Goal: Information Seeking & Learning: Learn about a topic

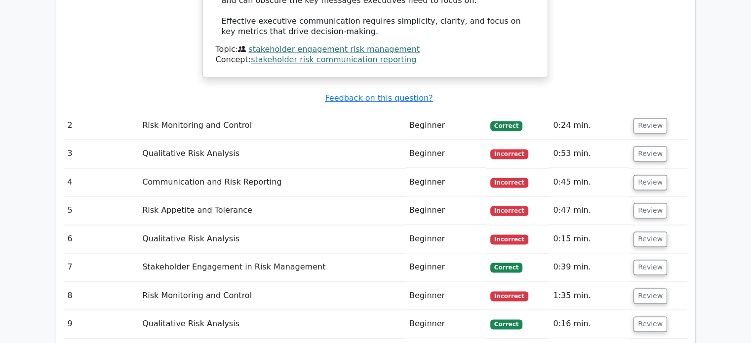
scroll to position [1536, 0]
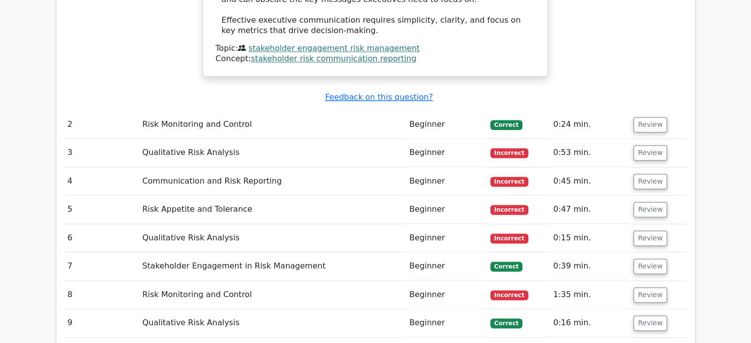
click at [645, 145] on button "Review" at bounding box center [650, 152] width 34 height 15
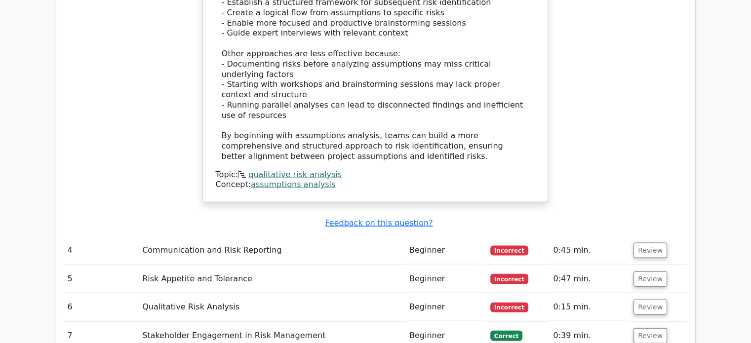
scroll to position [2077, 0]
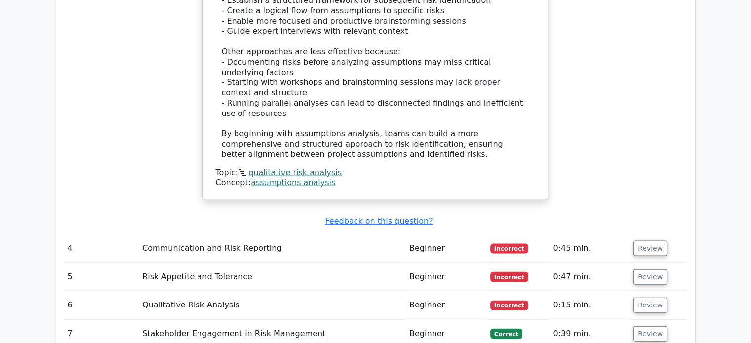
click at [645, 241] on button "Review" at bounding box center [650, 248] width 34 height 15
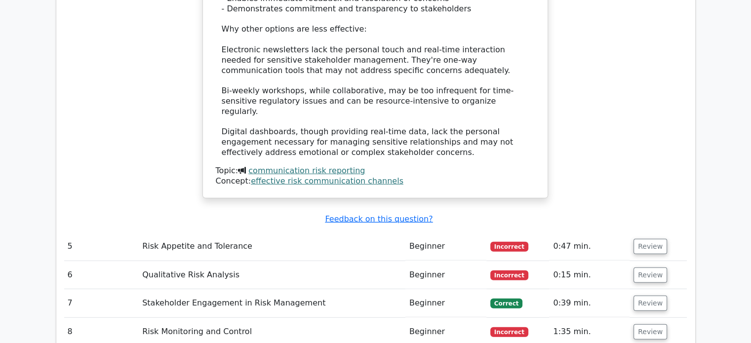
scroll to position [2700, 0]
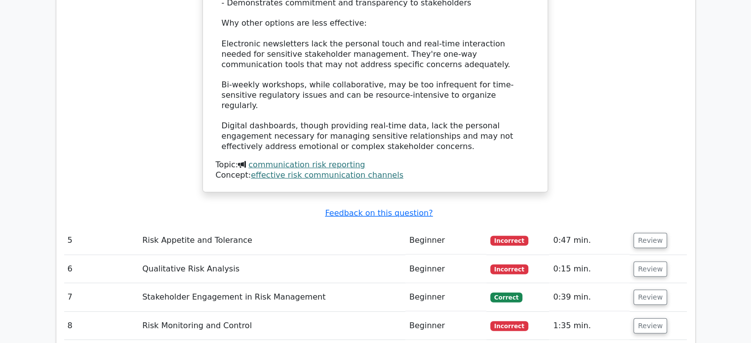
click at [640, 233] on button "Review" at bounding box center [650, 240] width 34 height 15
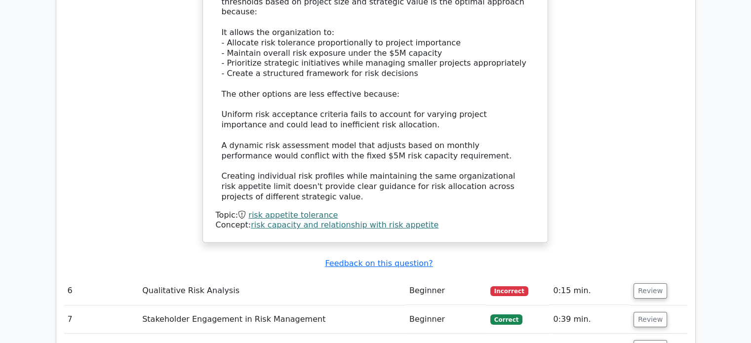
scroll to position [3224, 0]
click at [651, 283] on button "Review" at bounding box center [650, 290] width 34 height 15
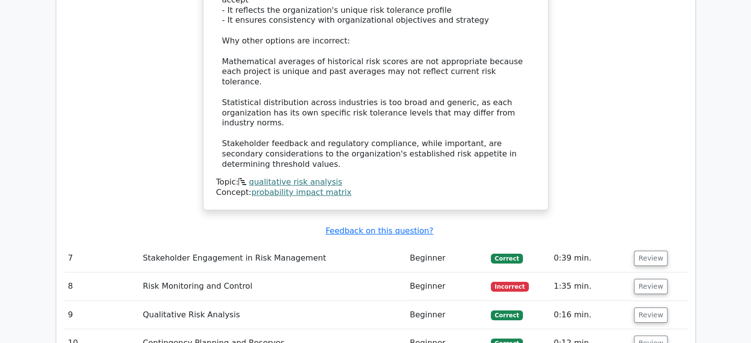
scroll to position [3829, 0]
click at [647, 279] on button "Review" at bounding box center [651, 286] width 34 height 15
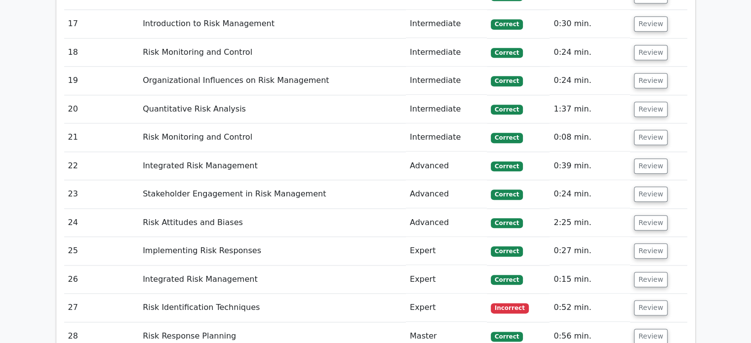
scroll to position [4881, 0]
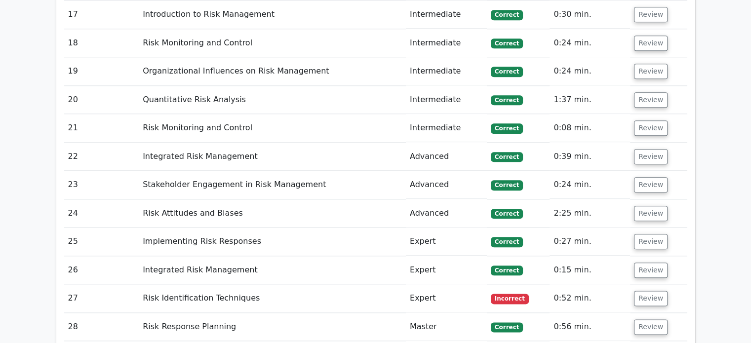
click at [645, 291] on button "Review" at bounding box center [651, 298] width 34 height 15
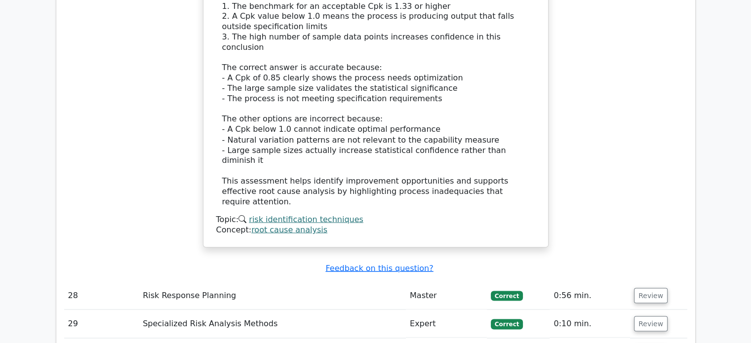
scroll to position [5500, 0]
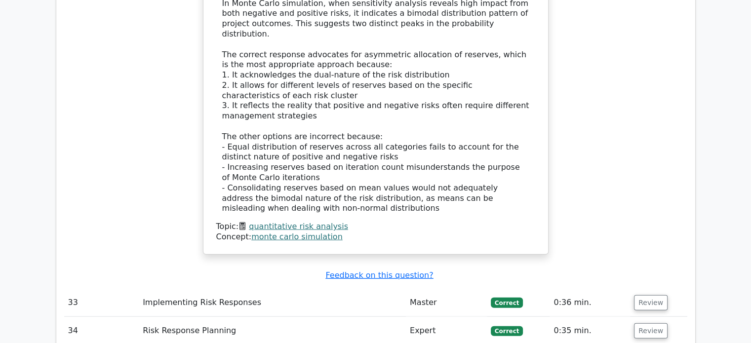
scroll to position [6184, 0]
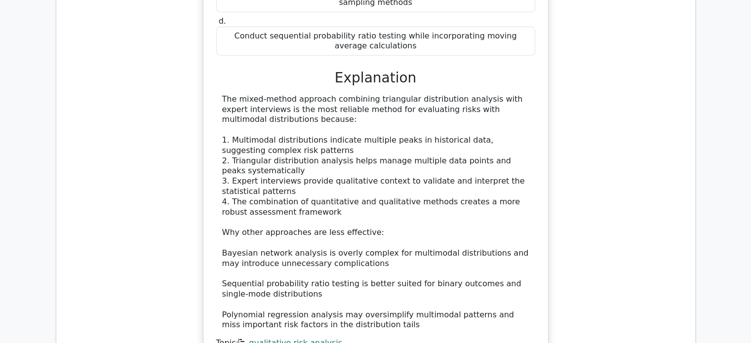
scroll to position [6756, 0]
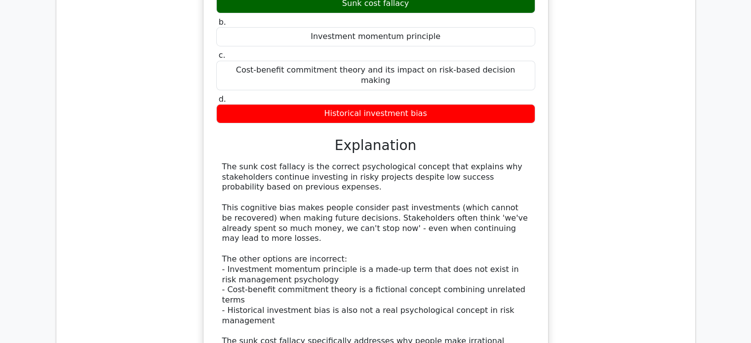
scroll to position [7332, 0]
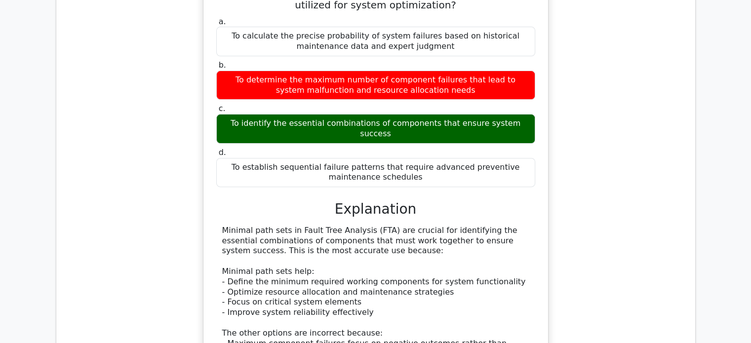
scroll to position [7851, 0]
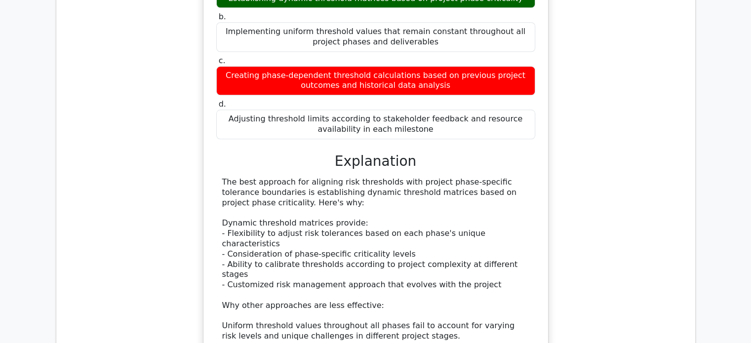
scroll to position [8472, 0]
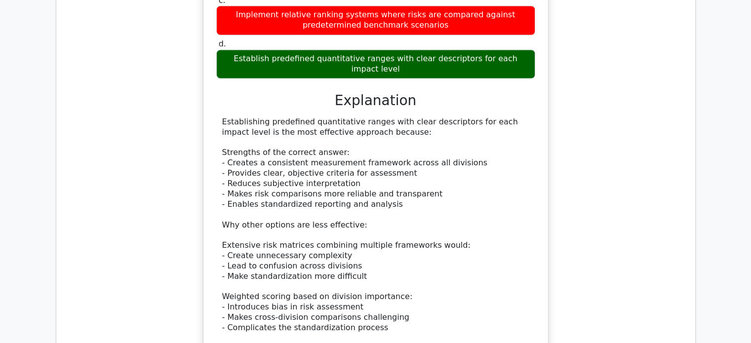
scroll to position [9178, 0]
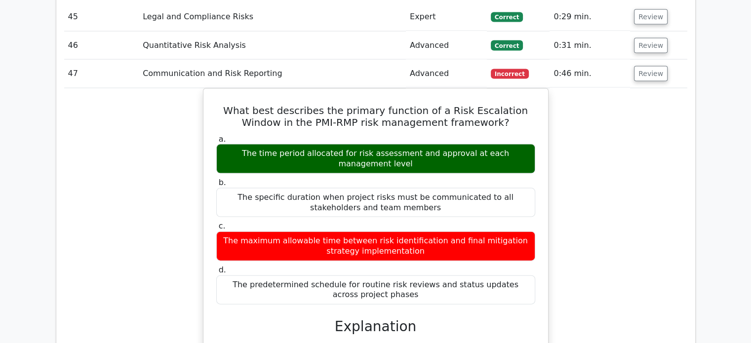
scroll to position [9633, 0]
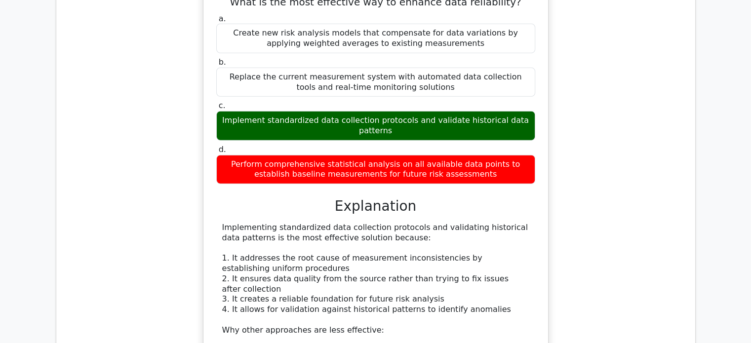
scroll to position [10326, 0]
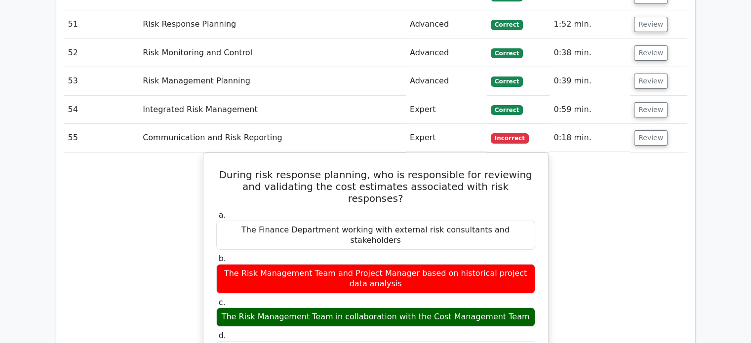
scroll to position [10863, 0]
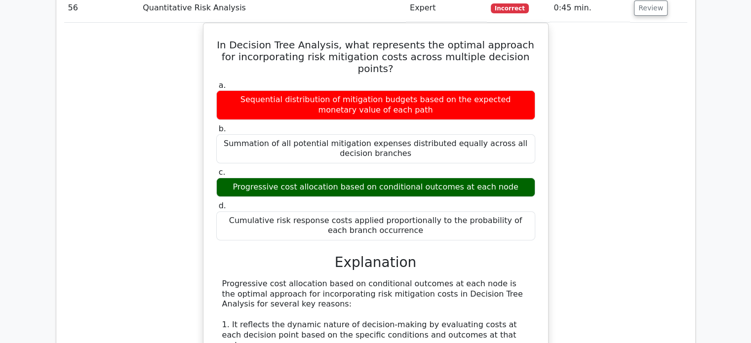
scroll to position [11530, 0]
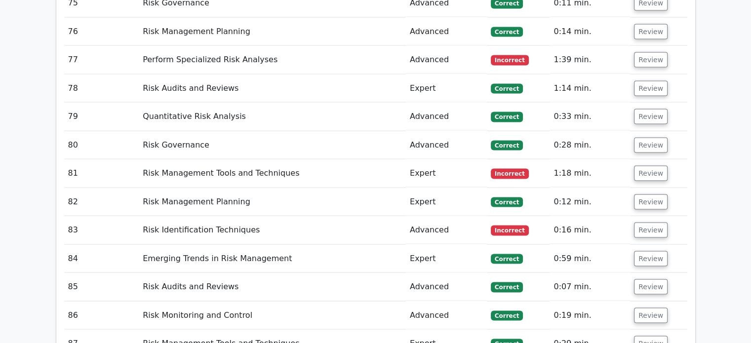
scroll to position [13711, 0]
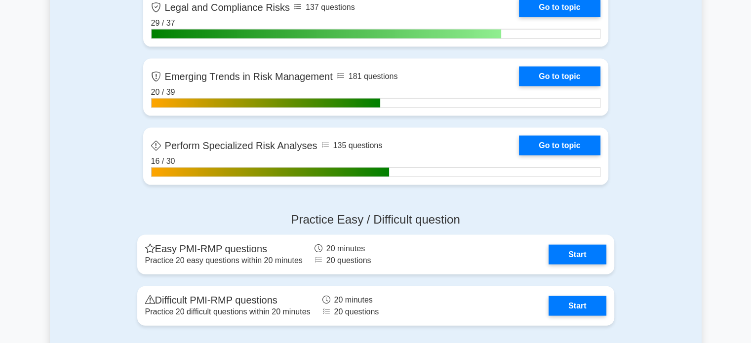
scroll to position [2084, 0]
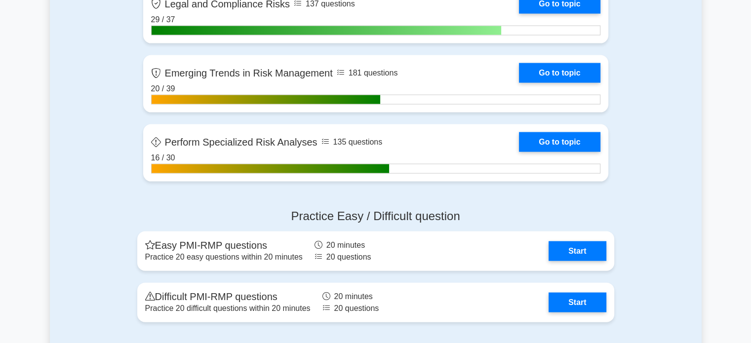
click at [564, 151] on link "Go to topic" at bounding box center [559, 142] width 81 height 20
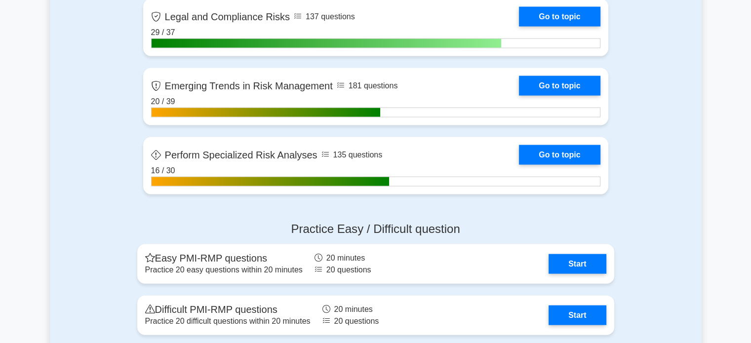
scroll to position [2068, 0]
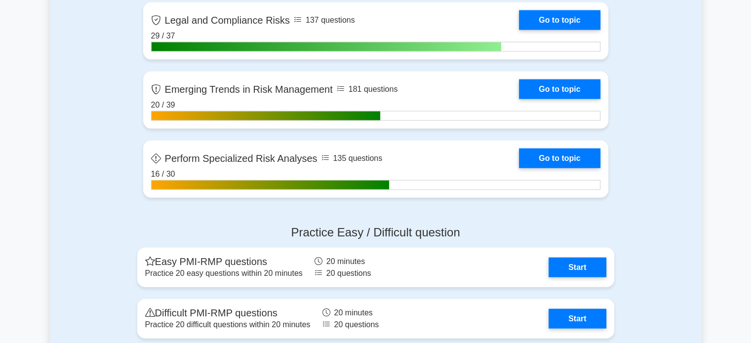
click at [580, 83] on link "Go to topic" at bounding box center [559, 89] width 81 height 20
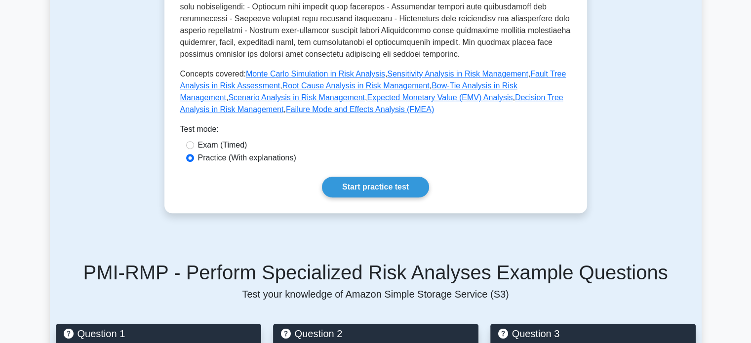
scroll to position [440, 0]
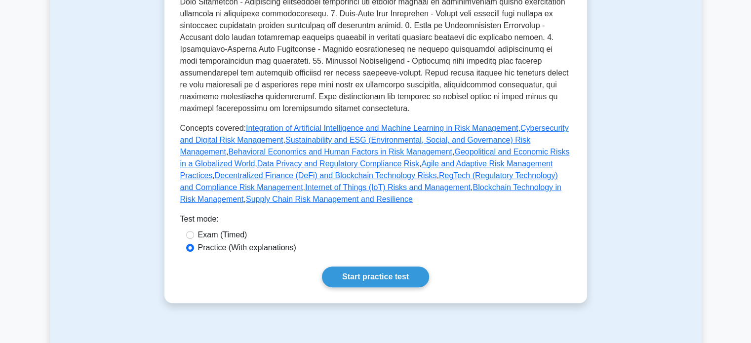
scroll to position [385, 0]
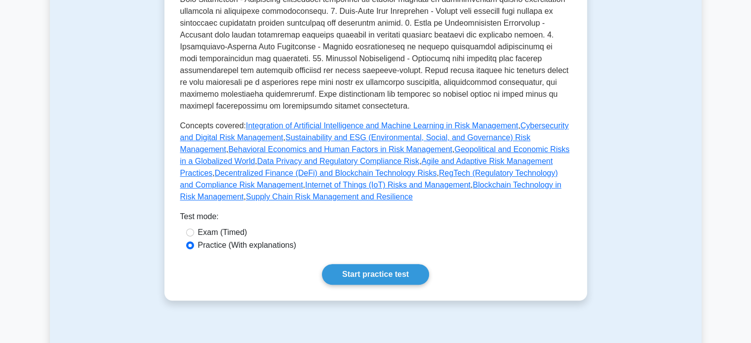
click at [388, 264] on link "Start practice test" at bounding box center [375, 274] width 107 height 21
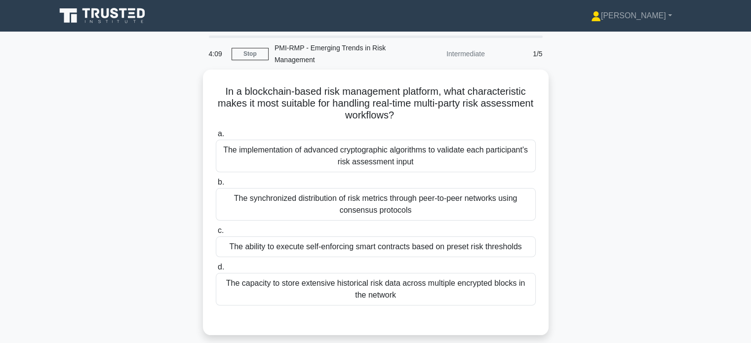
click at [468, 157] on div "The implementation of advanced cryptographic algorithms to validate each partic…" at bounding box center [376, 156] width 320 height 33
click at [216, 137] on input "a. The implementation of advanced cryptographic algorithms to validate each par…" at bounding box center [216, 134] width 0 height 6
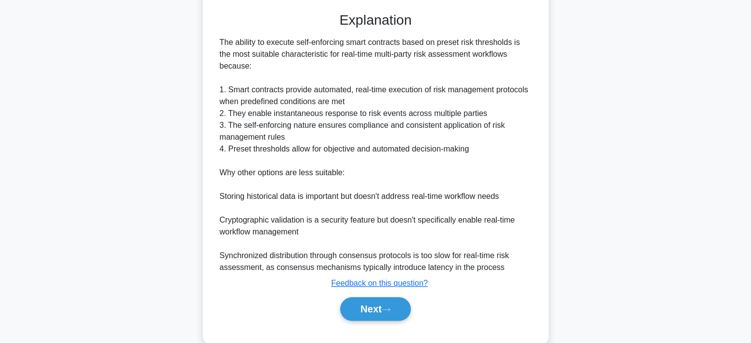
scroll to position [313, 0]
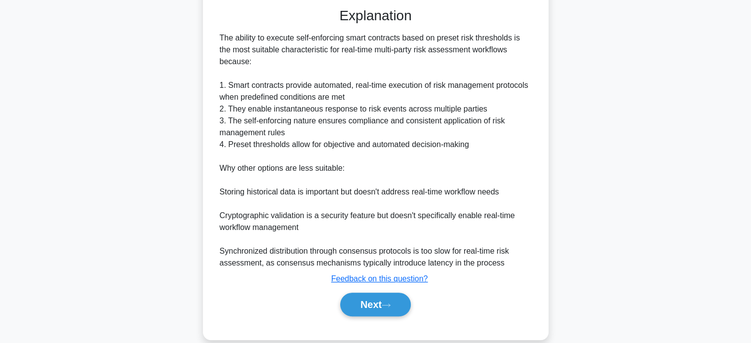
click at [380, 295] on button "Next" at bounding box center [375, 305] width 71 height 24
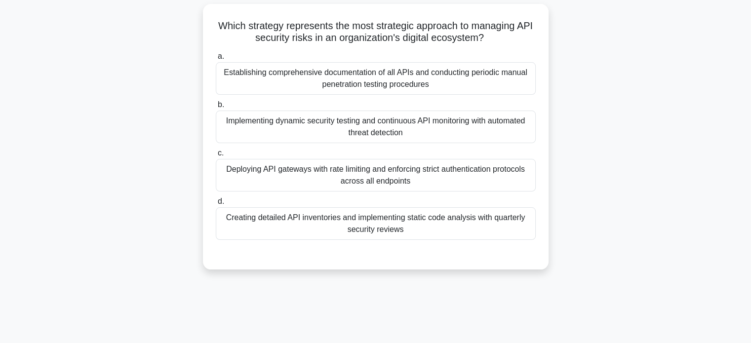
scroll to position [65, 0]
click at [242, 120] on div "Implementing dynamic security testing and continuous API monitoring with automa…" at bounding box center [376, 127] width 320 height 33
click at [216, 109] on input "b. Implementing dynamic security testing and continuous API monitoring with aut…" at bounding box center [216, 105] width 0 height 6
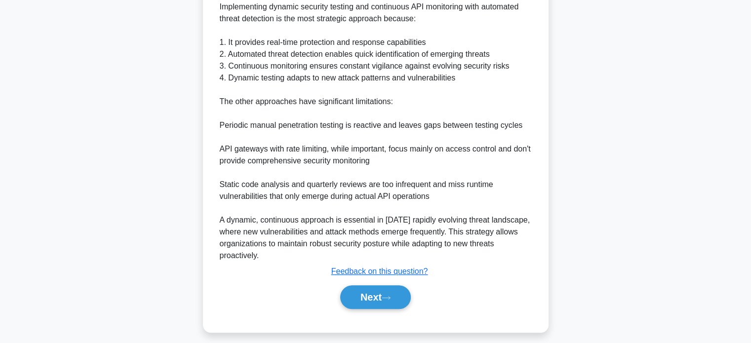
scroll to position [347, 0]
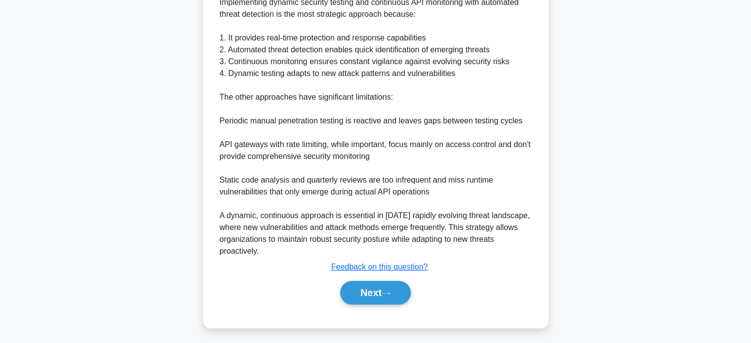
click at [357, 294] on button "Next" at bounding box center [375, 293] width 71 height 24
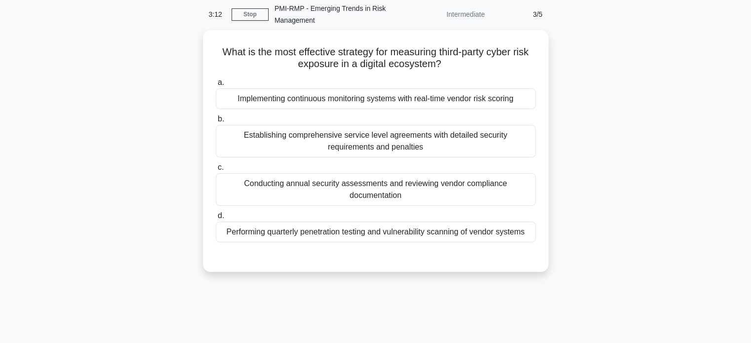
scroll to position [36, 0]
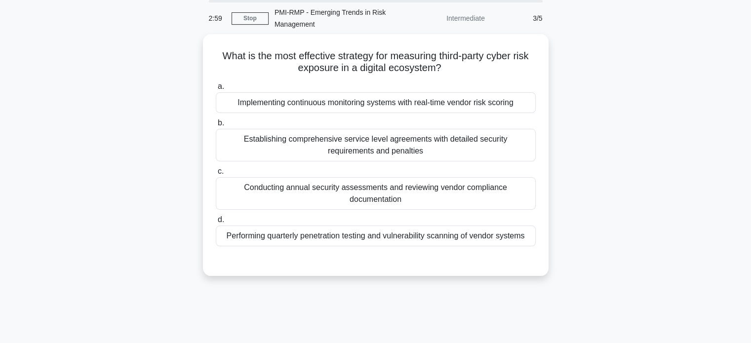
click at [477, 106] on div "Implementing continuous monitoring systems with real-time vendor risk scoring" at bounding box center [376, 102] width 320 height 21
click at [216, 90] on input "a. Implementing continuous monitoring systems with real-time vendor risk scoring" at bounding box center [216, 86] width 0 height 6
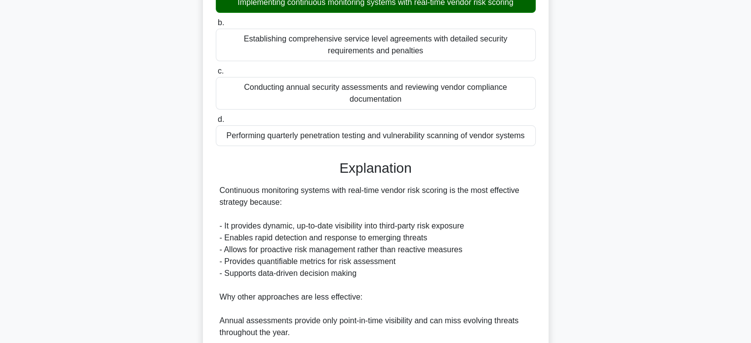
scroll to position [336, 0]
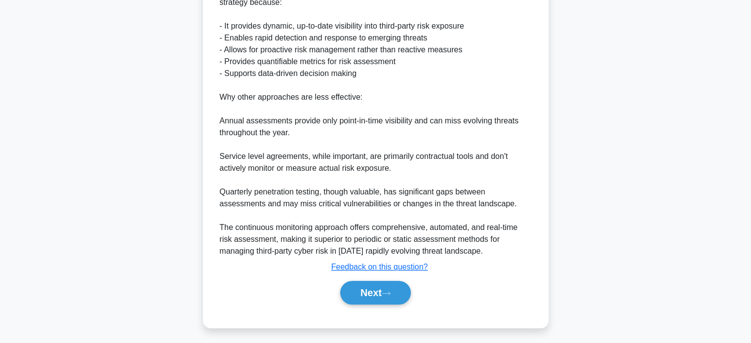
click at [379, 297] on button "Next" at bounding box center [375, 293] width 71 height 24
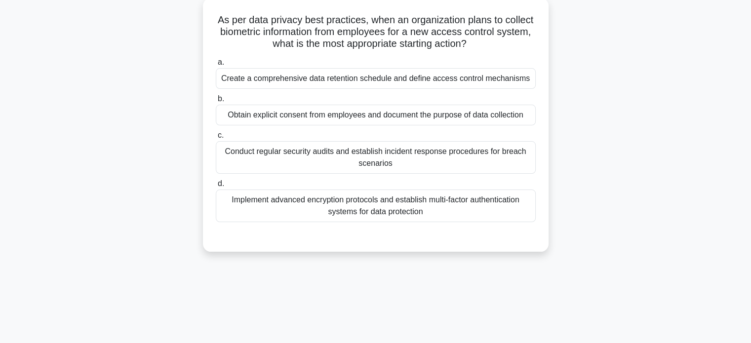
scroll to position [71, 0]
click at [507, 116] on div "Obtain explicit consent from employees and document the purpose of data collect…" at bounding box center [376, 115] width 320 height 21
click at [216, 103] on input "b. Obtain explicit consent from employees and document the purpose of data coll…" at bounding box center [216, 99] width 0 height 6
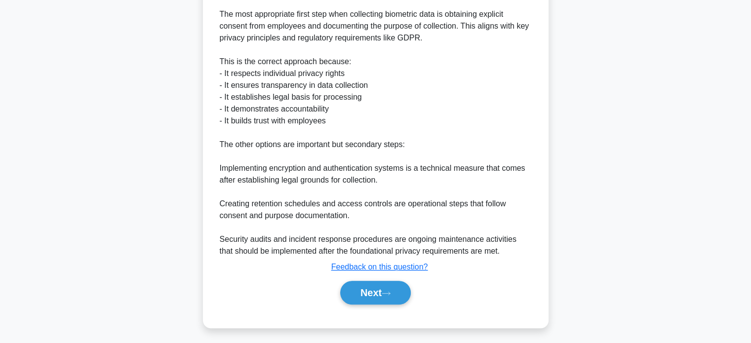
click at [383, 284] on button "Next" at bounding box center [375, 293] width 71 height 24
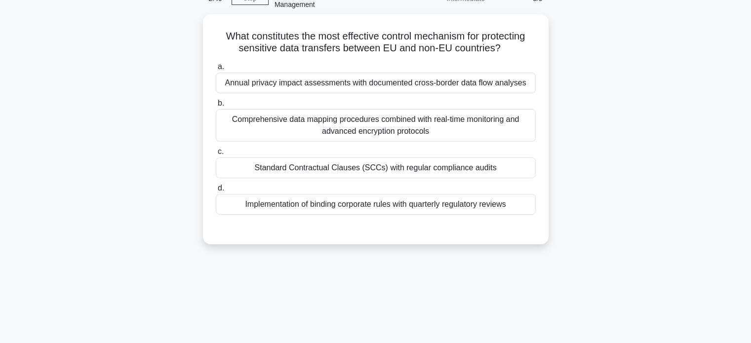
scroll to position [52, 0]
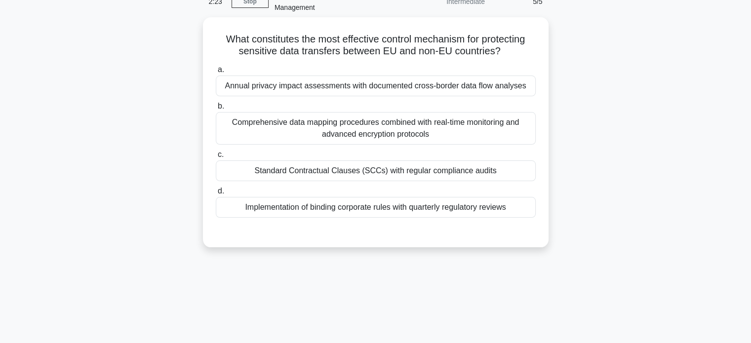
click at [495, 128] on div "Comprehensive data mapping procedures combined with real-time monitoring and ad…" at bounding box center [376, 128] width 320 height 33
click at [216, 110] on input "b. Comprehensive data mapping procedures combined with real-time monitoring and…" at bounding box center [216, 106] width 0 height 6
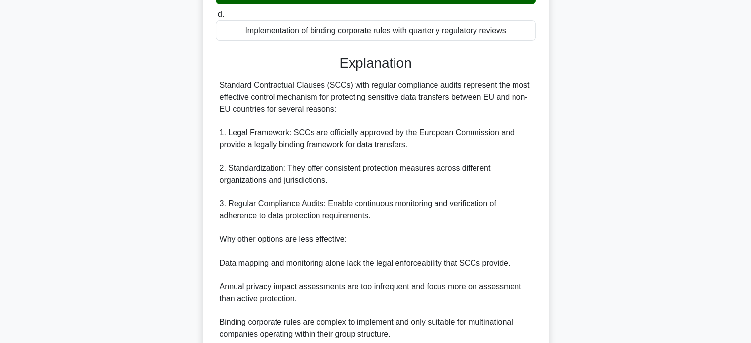
scroll to position [360, 0]
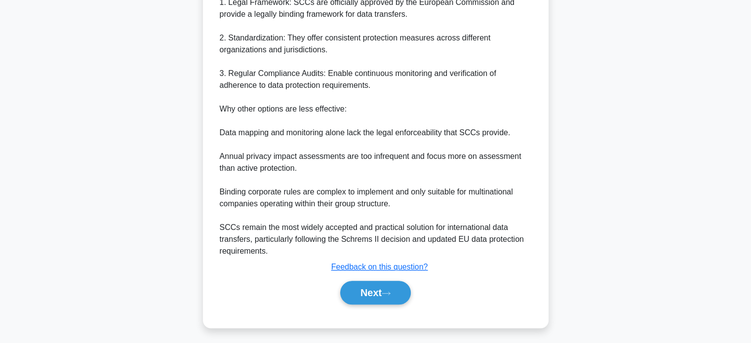
click at [368, 293] on button "Next" at bounding box center [375, 293] width 71 height 24
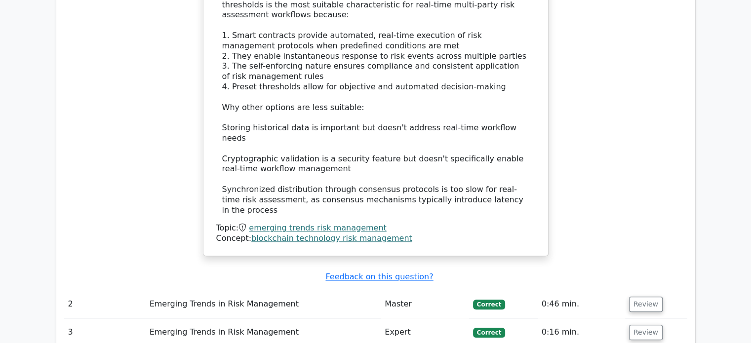
scroll to position [1058, 0]
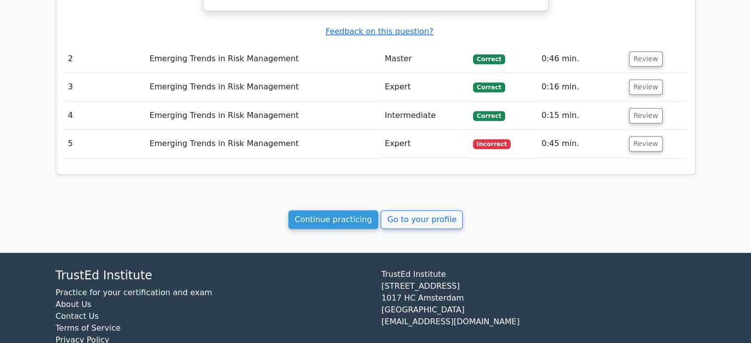
click at [335, 210] on link "Continue practicing" at bounding box center [333, 219] width 90 height 19
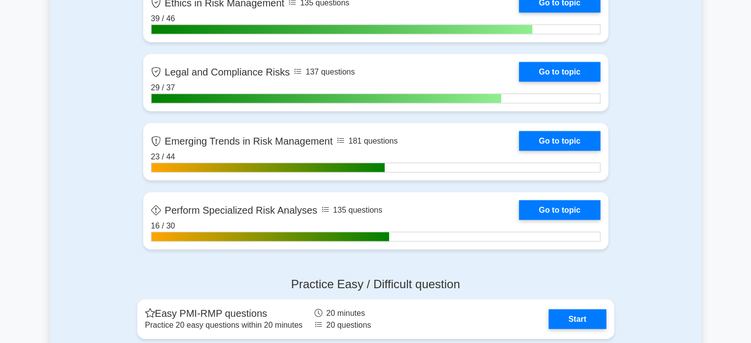
scroll to position [2009, 0]
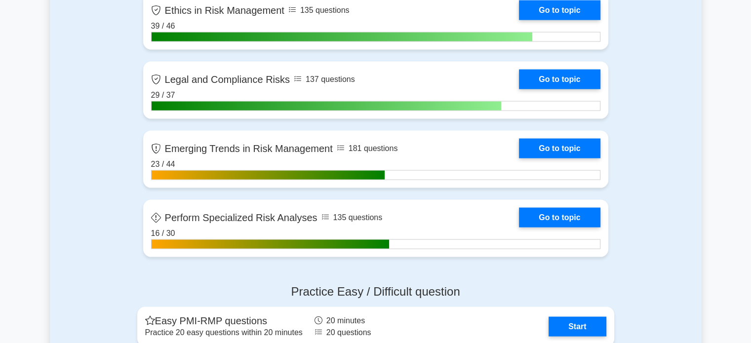
click at [578, 220] on link "Go to topic" at bounding box center [559, 218] width 81 height 20
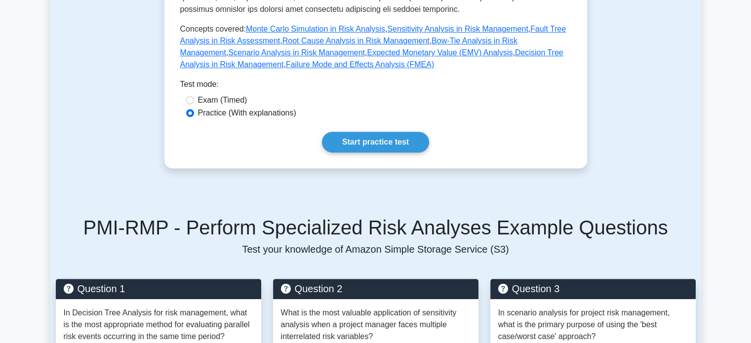
scroll to position [489, 0]
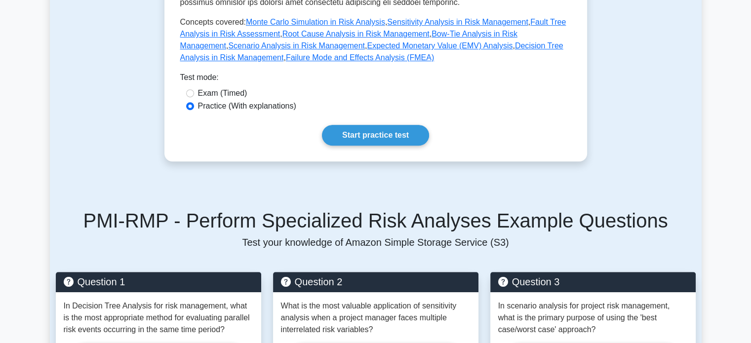
click at [393, 130] on link "Start practice test" at bounding box center [375, 135] width 107 height 21
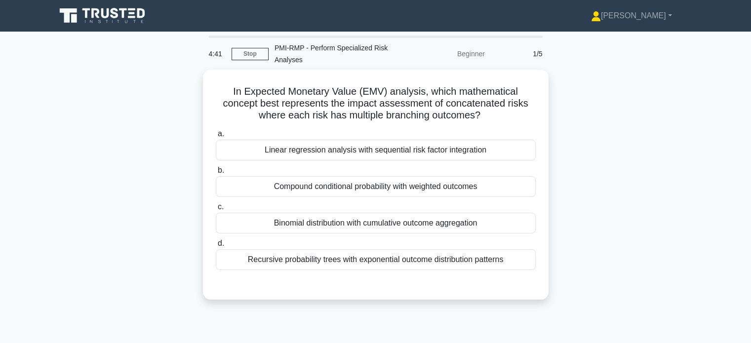
click at [484, 190] on div "Compound conditional probability with weighted outcomes" at bounding box center [376, 186] width 320 height 21
click at [216, 174] on input "b. Compound conditional probability with weighted outcomes" at bounding box center [216, 170] width 0 height 6
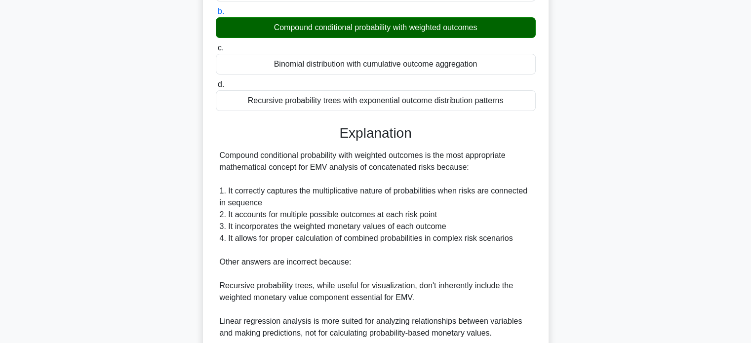
scroll to position [288, 0]
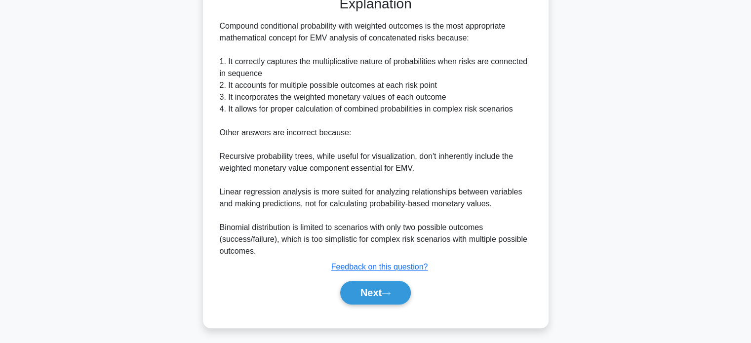
click at [374, 296] on button "Next" at bounding box center [375, 293] width 71 height 24
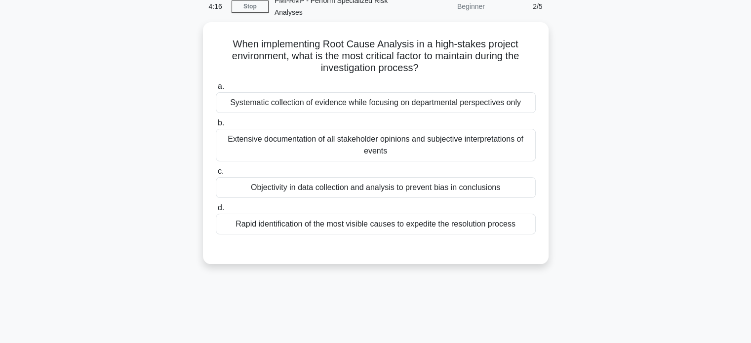
scroll to position [50, 0]
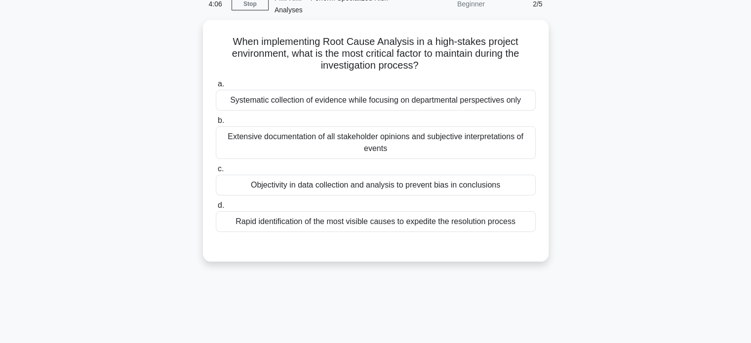
click at [494, 188] on div "Objectivity in data collection and analysis to prevent bias in conclusions" at bounding box center [376, 185] width 320 height 21
click at [216, 172] on input "c. Objectivity in data collection and analysis to prevent bias in conclusions" at bounding box center [216, 169] width 0 height 6
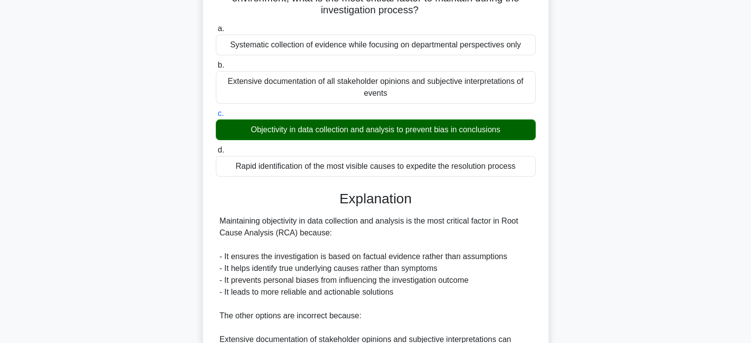
scroll to position [288, 0]
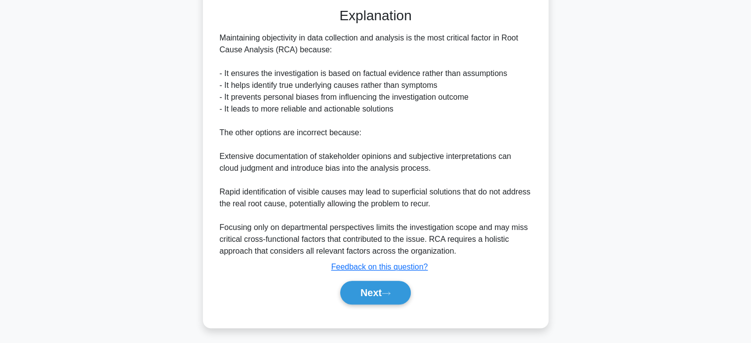
click at [389, 296] on button "Next" at bounding box center [375, 293] width 71 height 24
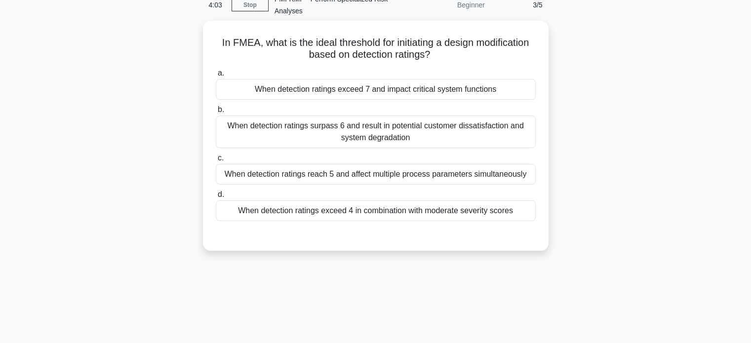
scroll to position [48, 0]
click at [484, 175] on div "When detection ratings reach 5 and affect multiple process parameters simultane…" at bounding box center [376, 175] width 320 height 21
click at [216, 162] on input "c. When detection ratings reach 5 and affect multiple process parameters simult…" at bounding box center [216, 159] width 0 height 6
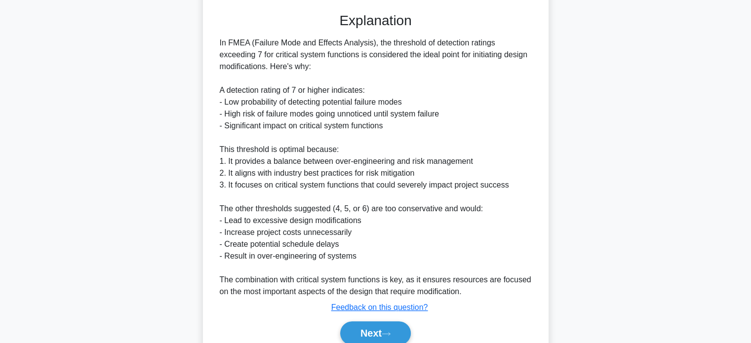
scroll to position [313, 0]
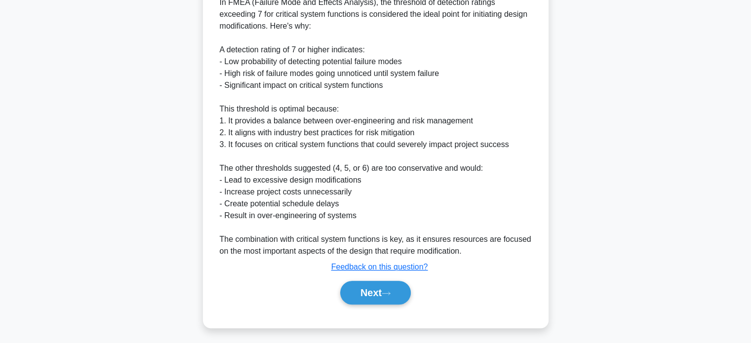
click at [354, 298] on button "Next" at bounding box center [375, 293] width 71 height 24
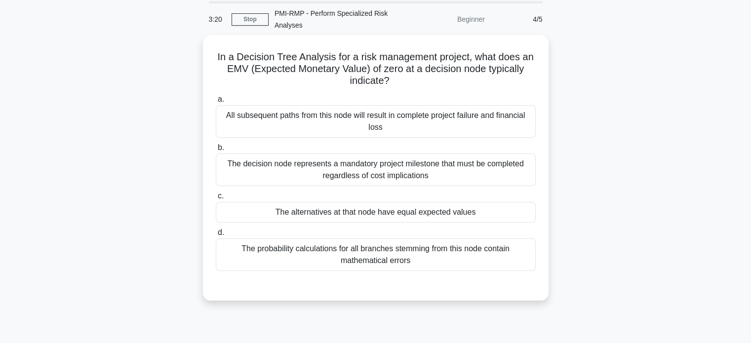
scroll to position [35, 0]
click at [250, 216] on div "The alternatives at that node have equal expected values" at bounding box center [376, 212] width 320 height 21
click at [216, 199] on input "c. The alternatives at that node have equal expected values" at bounding box center [216, 196] width 0 height 6
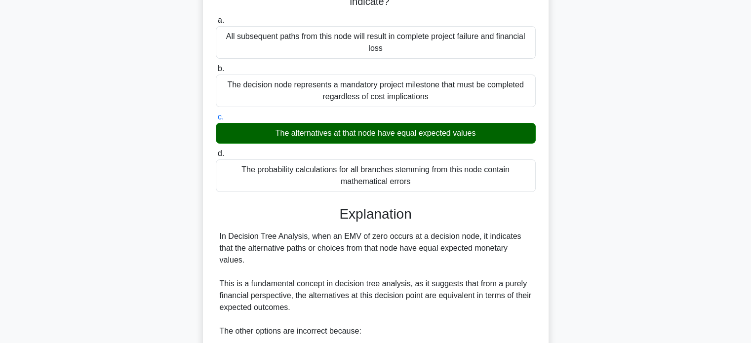
scroll to position [276, 0]
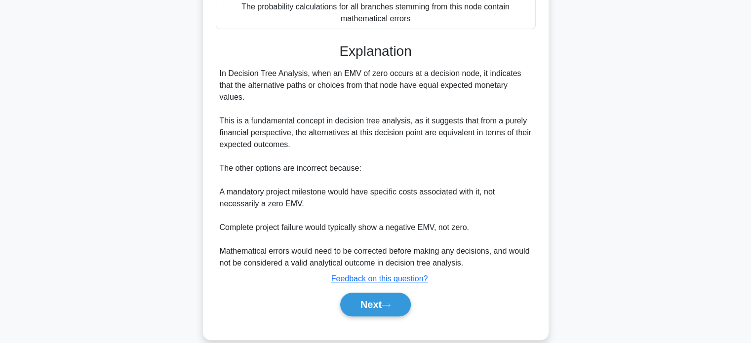
click at [349, 293] on button "Next" at bounding box center [375, 305] width 71 height 24
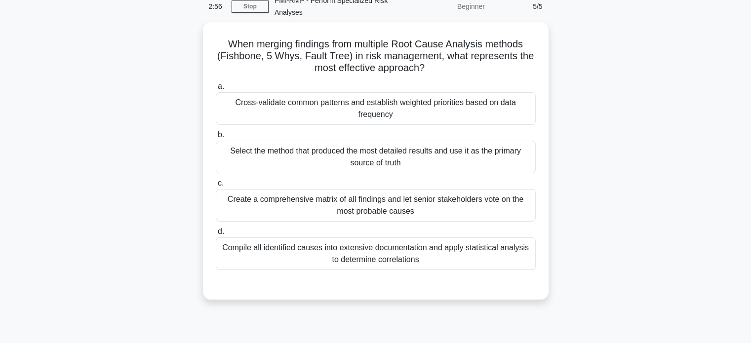
scroll to position [47, 0]
click at [486, 110] on div "Cross-validate common patterns and establish weighted priorities based on data …" at bounding box center [376, 109] width 320 height 33
click at [216, 90] on input "a. Cross-validate common patterns and establish weighted priorities based on da…" at bounding box center [216, 87] width 0 height 6
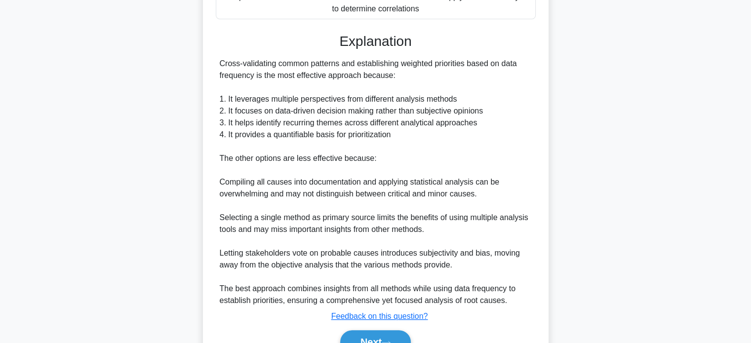
scroll to position [347, 0]
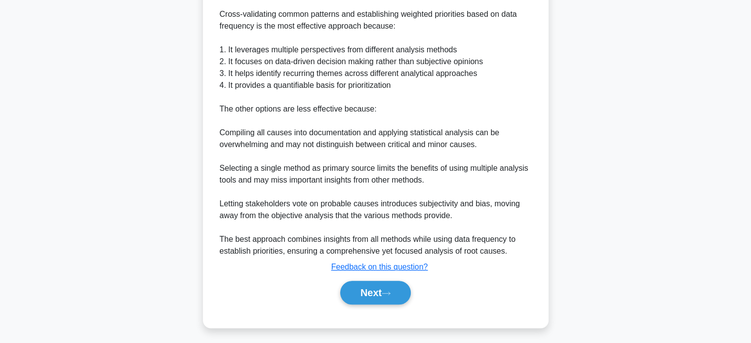
click at [358, 292] on button "Next" at bounding box center [375, 293] width 71 height 24
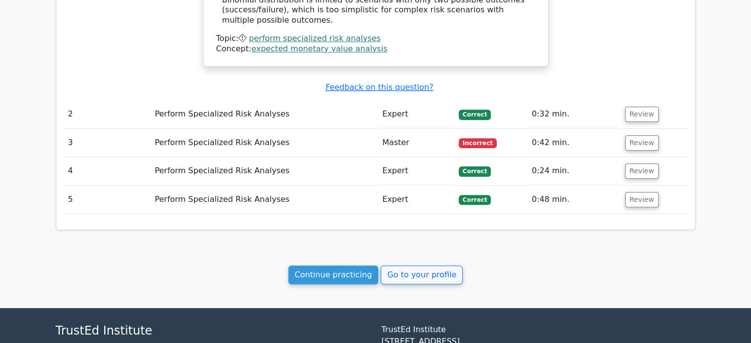
scroll to position [1026, 0]
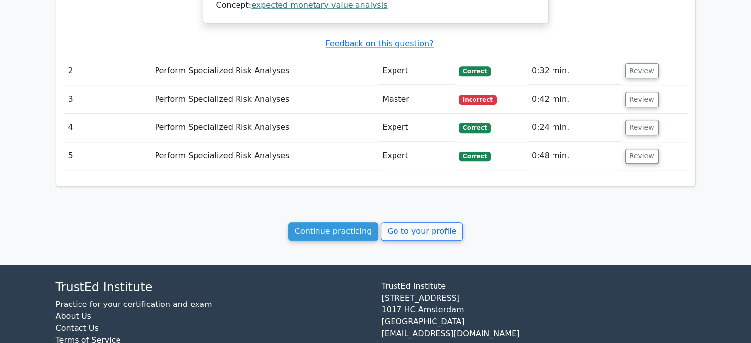
click at [324, 222] on link "Continue practicing" at bounding box center [333, 231] width 90 height 19
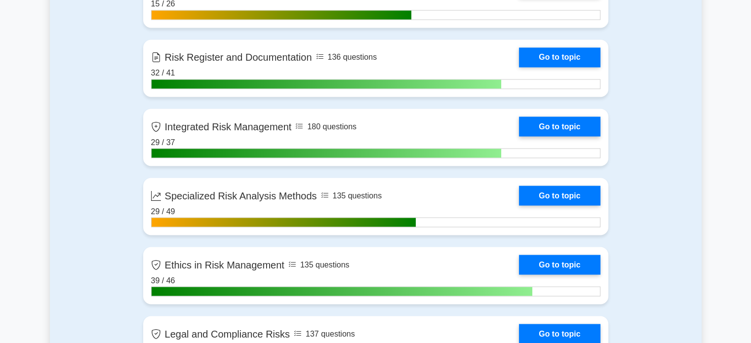
scroll to position [1749, 0]
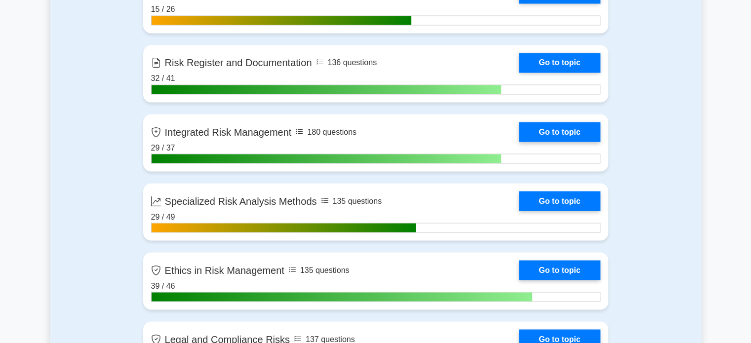
click at [567, 202] on link "Go to topic" at bounding box center [559, 201] width 81 height 20
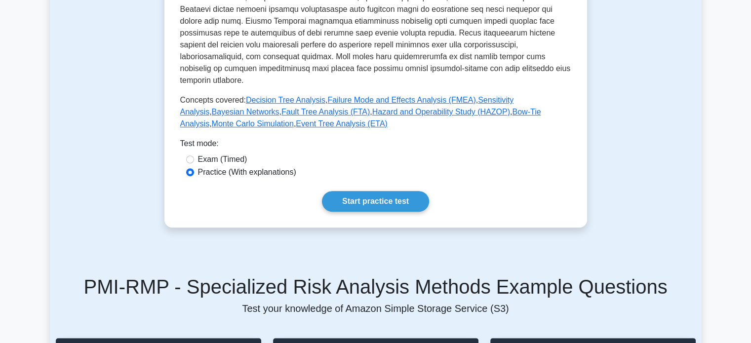
scroll to position [400, 0]
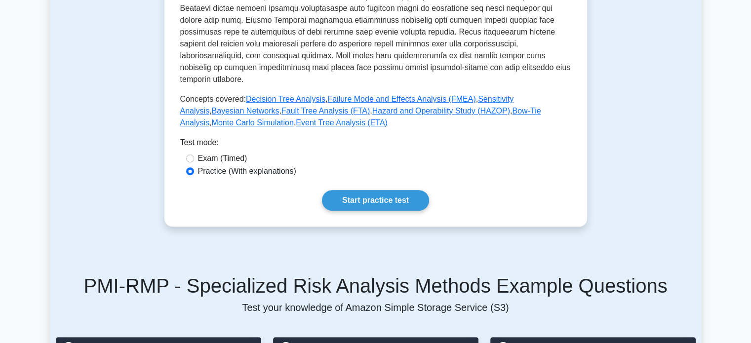
click at [389, 190] on link "Start practice test" at bounding box center [375, 200] width 107 height 21
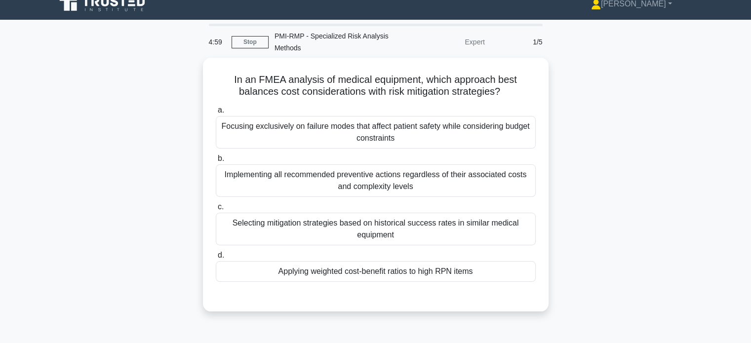
scroll to position [14, 0]
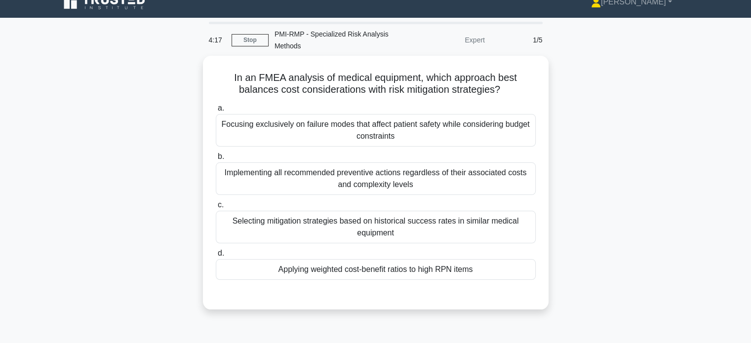
click at [484, 269] on div "Applying weighted cost-benefit ratios to high RPN items" at bounding box center [376, 269] width 320 height 21
click at [216, 257] on input "d. Applying weighted cost-benefit ratios to high RPN items" at bounding box center [216, 253] width 0 height 6
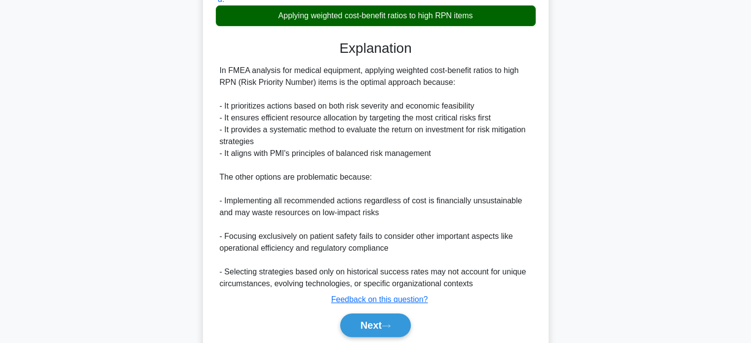
scroll to position [270, 0]
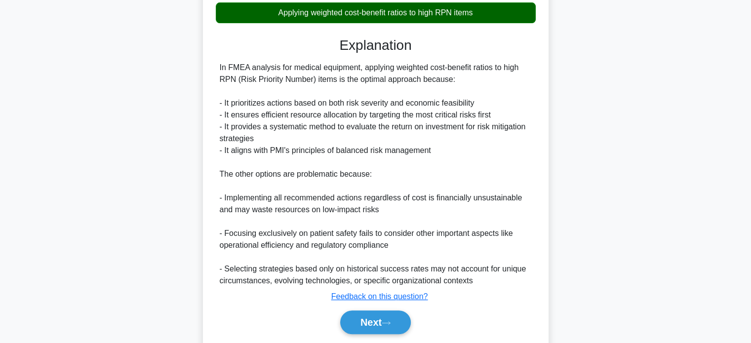
click at [379, 328] on button "Next" at bounding box center [375, 322] width 71 height 24
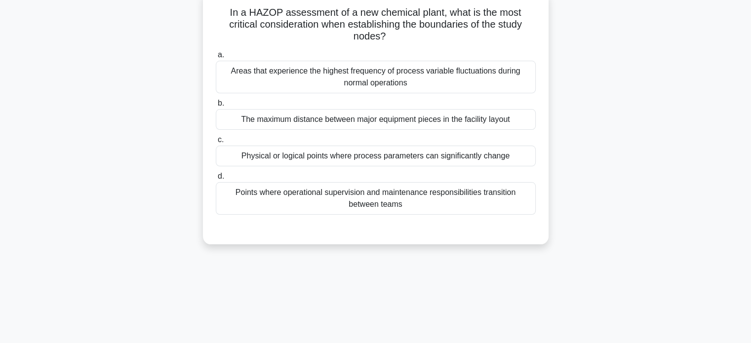
scroll to position [71, 0]
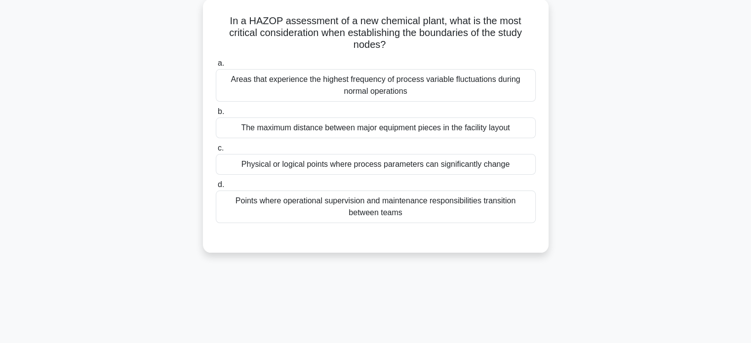
click at [486, 166] on div "Physical or logical points where process parameters can significantly change" at bounding box center [376, 164] width 320 height 21
click at [216, 152] on input "c. Physical or logical points where process parameters can significantly change" at bounding box center [216, 148] width 0 height 6
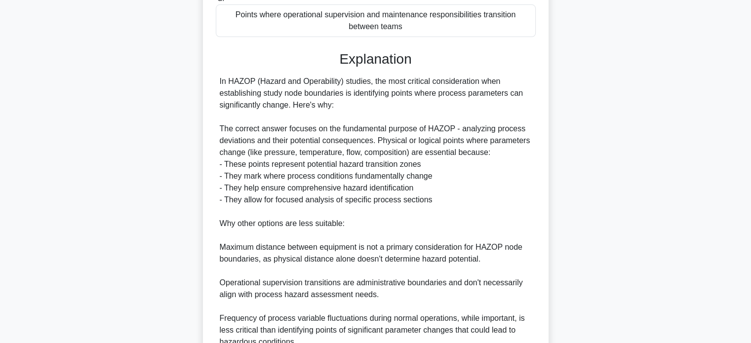
scroll to position [347, 0]
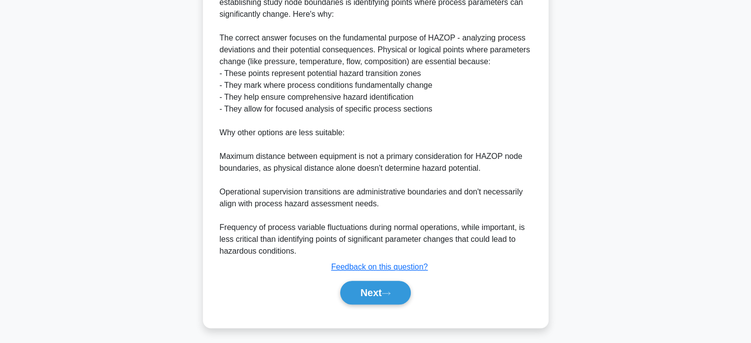
click at [367, 296] on button "Next" at bounding box center [375, 293] width 71 height 24
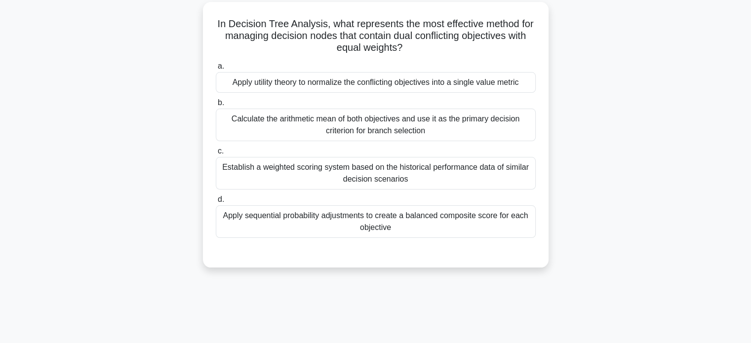
scroll to position [67, 0]
click at [490, 172] on div "Establish a weighted scoring system based on the historical performance data of…" at bounding box center [376, 174] width 320 height 33
click at [216, 155] on input "c. Establish a weighted scoring system based on the historical performance data…" at bounding box center [216, 152] width 0 height 6
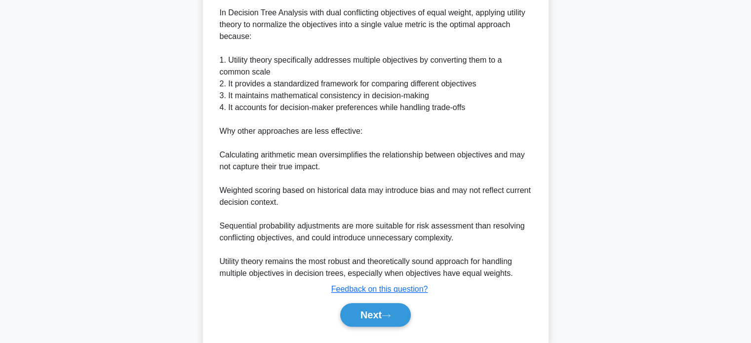
scroll to position [337, 0]
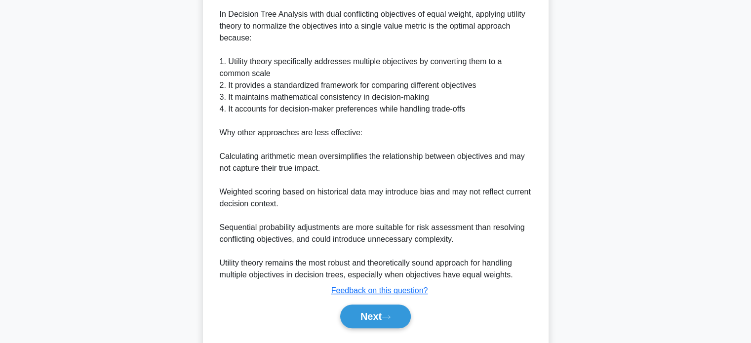
click at [368, 317] on button "Next" at bounding box center [375, 316] width 71 height 24
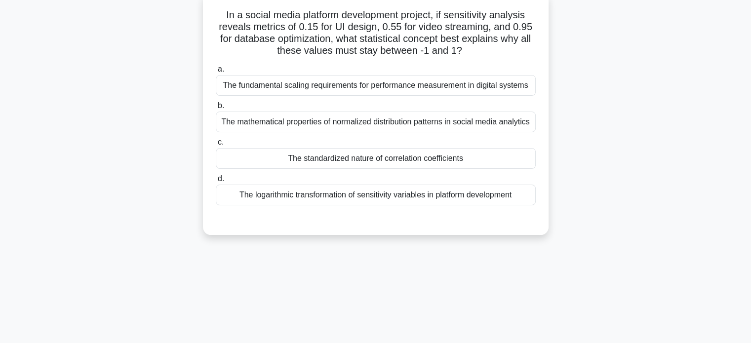
scroll to position [77, 0]
click at [243, 158] on div "The standardized nature of correlation coefficients" at bounding box center [376, 158] width 320 height 21
click at [216, 145] on input "c. The standardized nature of correlation coefficients" at bounding box center [216, 142] width 0 height 6
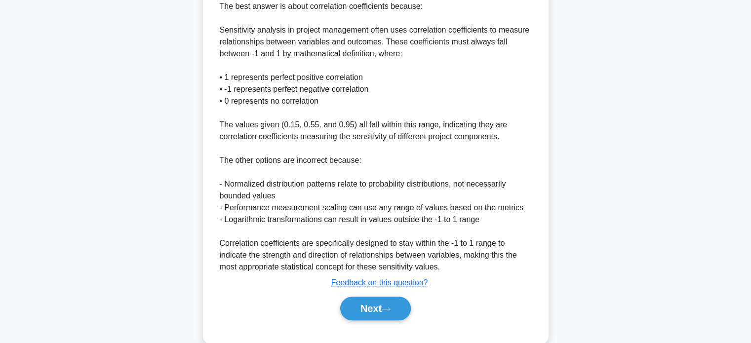
click at [358, 306] on button "Next" at bounding box center [375, 309] width 71 height 24
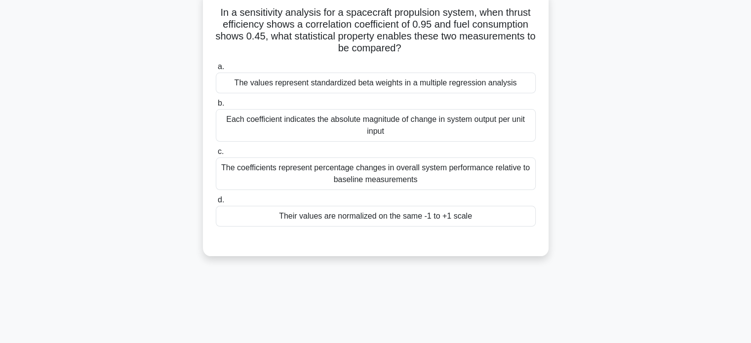
scroll to position [79, 0]
click at [257, 219] on div "Their values are normalized on the same -1 to +1 scale" at bounding box center [376, 216] width 320 height 21
click at [216, 203] on input "d. Their values are normalized on the same -1 to +1 scale" at bounding box center [216, 200] width 0 height 6
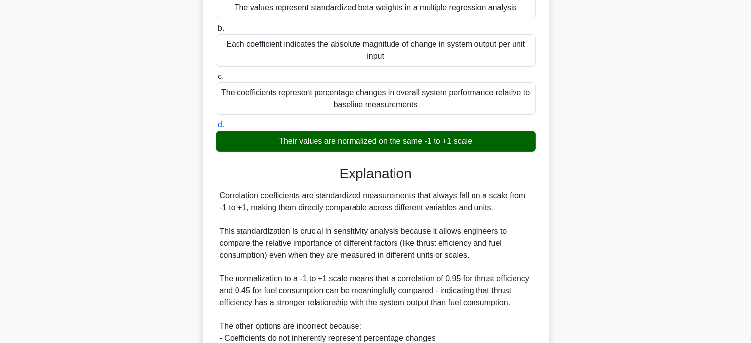
scroll to position [288, 0]
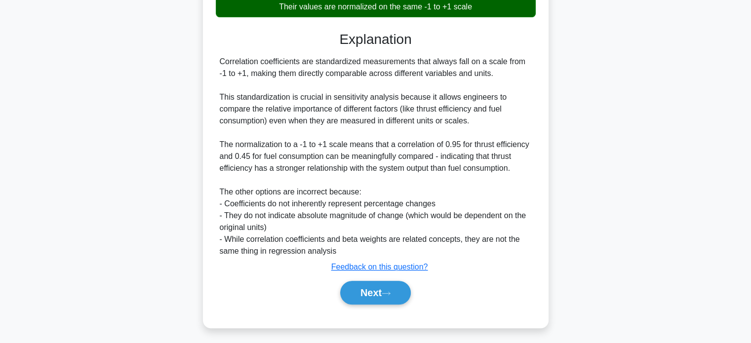
click at [359, 285] on button "Next" at bounding box center [375, 293] width 71 height 24
click at [363, 297] on button "Next" at bounding box center [375, 293] width 71 height 24
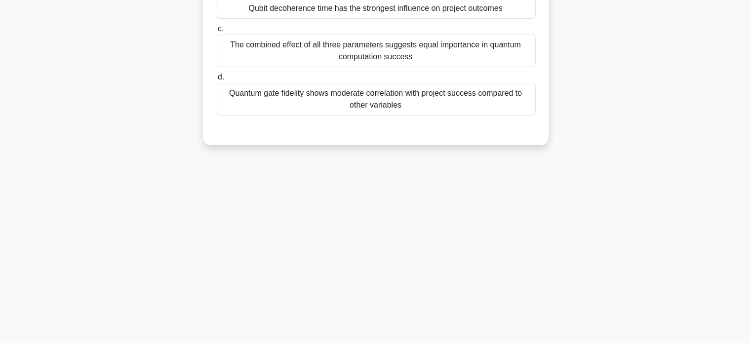
scroll to position [190, 0]
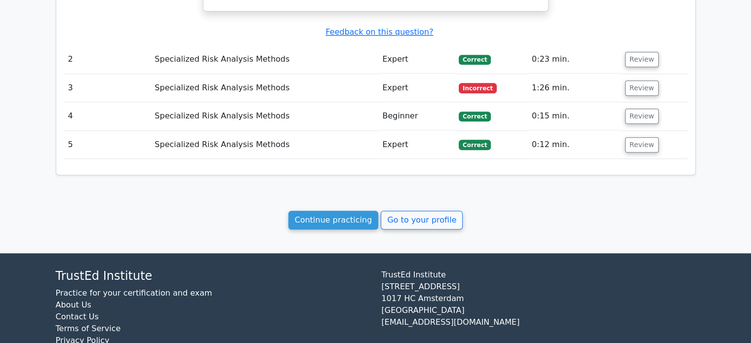
scroll to position [1035, 0]
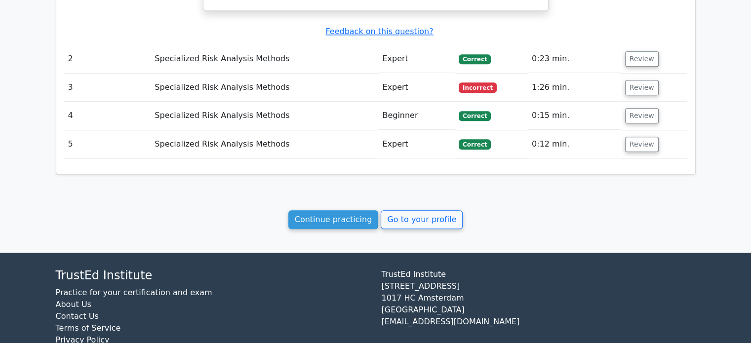
click at [320, 210] on link "Continue practicing" at bounding box center [333, 219] width 90 height 19
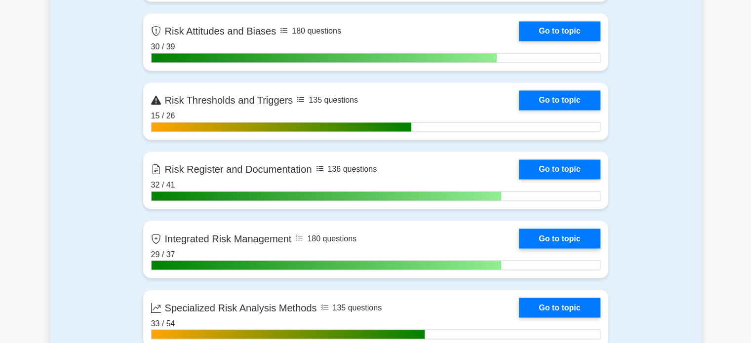
scroll to position [1642, 0]
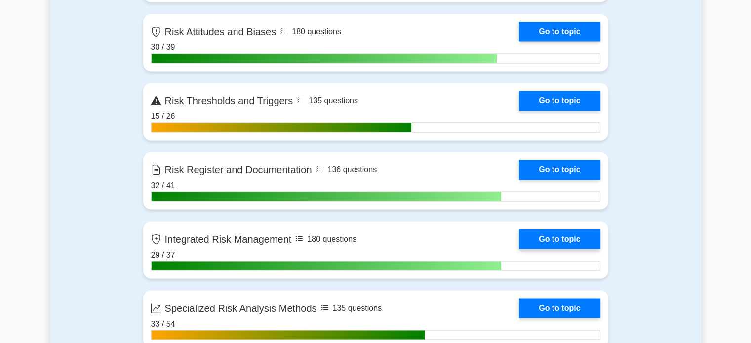
click at [546, 100] on link "Go to topic" at bounding box center [559, 101] width 81 height 20
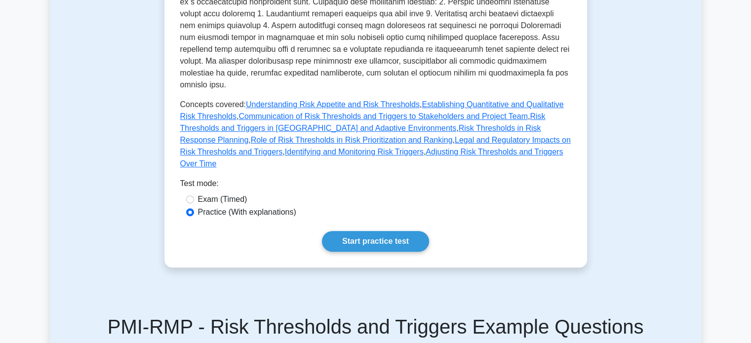
scroll to position [384, 0]
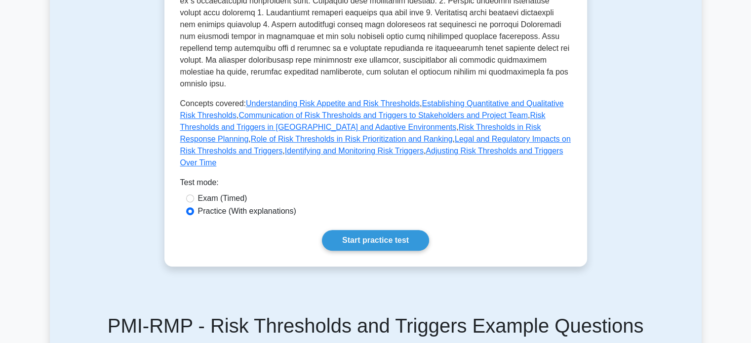
click at [352, 230] on link "Start practice test" at bounding box center [375, 240] width 107 height 21
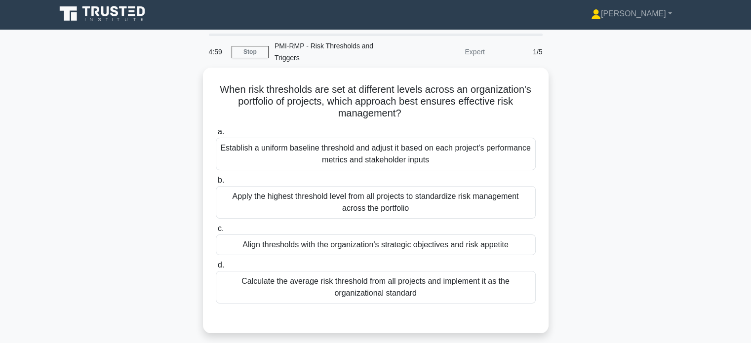
scroll to position [4, 0]
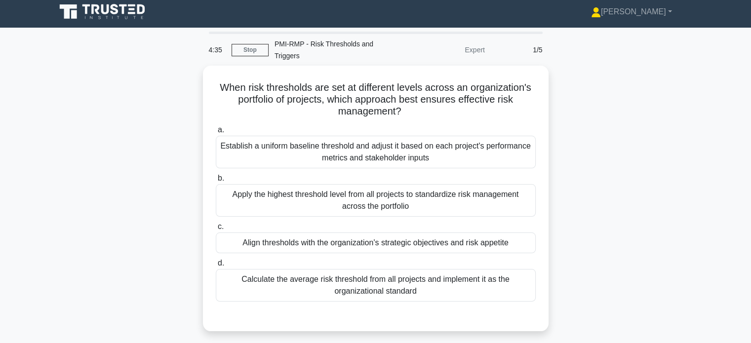
click at [253, 137] on div "Establish a uniform baseline threshold and adjust it based on each project's pe…" at bounding box center [376, 152] width 320 height 33
click at [216, 133] on input "a. Establish a uniform baseline threshold and adjust it based on each project's…" at bounding box center [216, 130] width 0 height 6
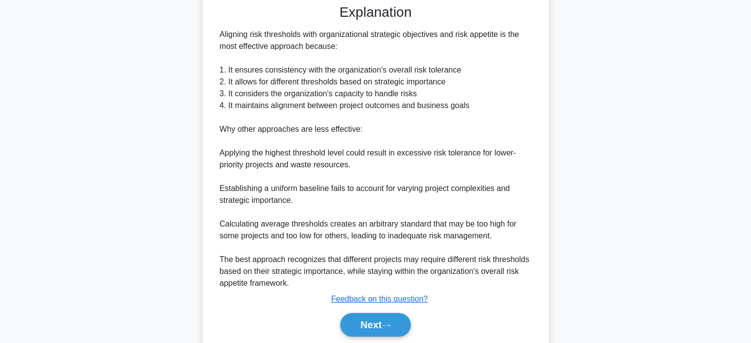
scroll to position [337, 0]
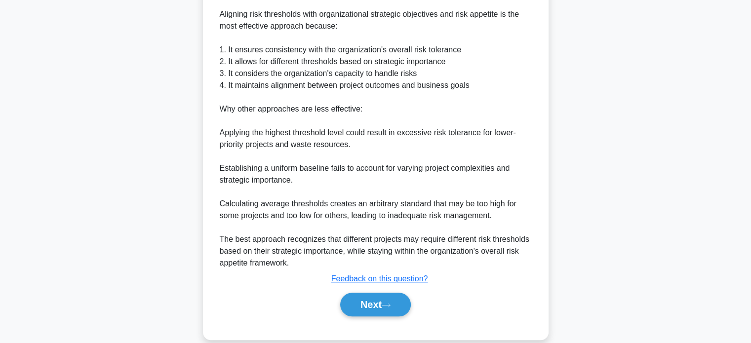
click at [357, 296] on button "Next" at bounding box center [375, 305] width 71 height 24
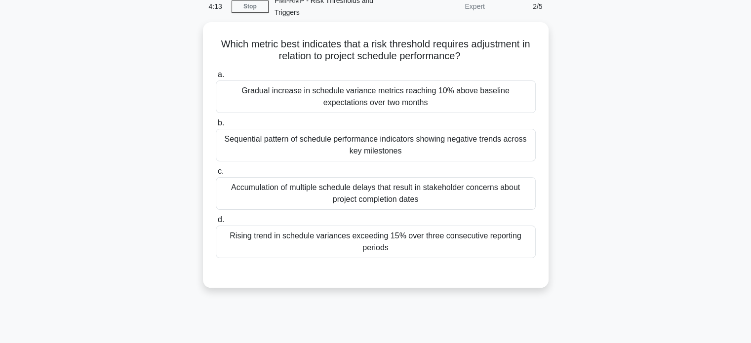
scroll to position [46, 0]
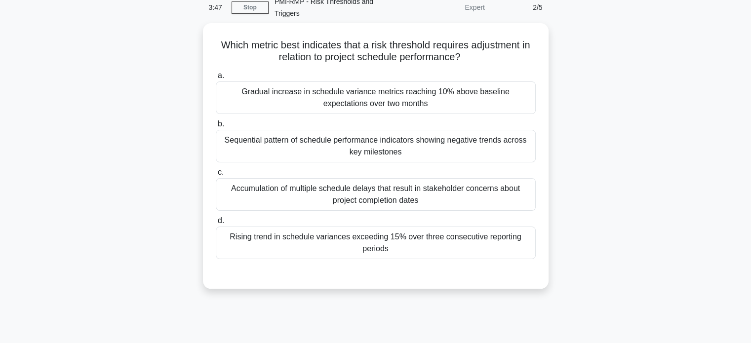
click at [241, 231] on div "Rising trend in schedule variances exceeding 15% over three consecutive reporti…" at bounding box center [376, 243] width 320 height 33
click at [216, 224] on input "d. Rising trend in schedule variances exceeding 15% over three consecutive repo…" at bounding box center [216, 221] width 0 height 6
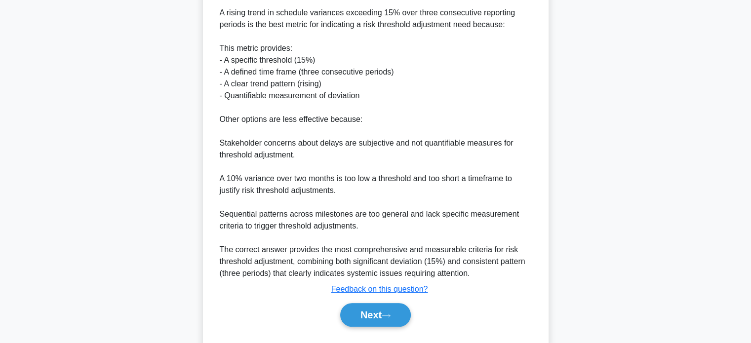
scroll to position [347, 0]
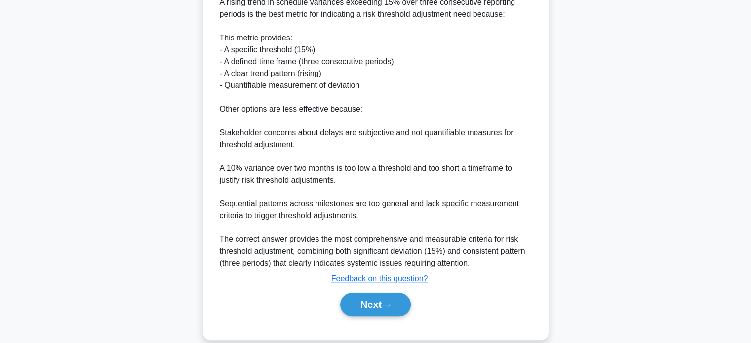
click at [358, 293] on button "Next" at bounding box center [375, 305] width 71 height 24
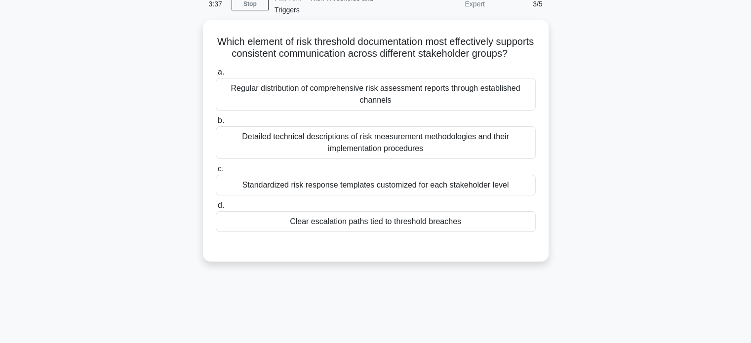
scroll to position [49, 0]
click at [261, 190] on div "Standardized risk response templates customized for each stakeholder level" at bounding box center [376, 185] width 320 height 21
click at [216, 173] on input "c. Standardized risk response templates customized for each stakeholder level" at bounding box center [216, 169] width 0 height 6
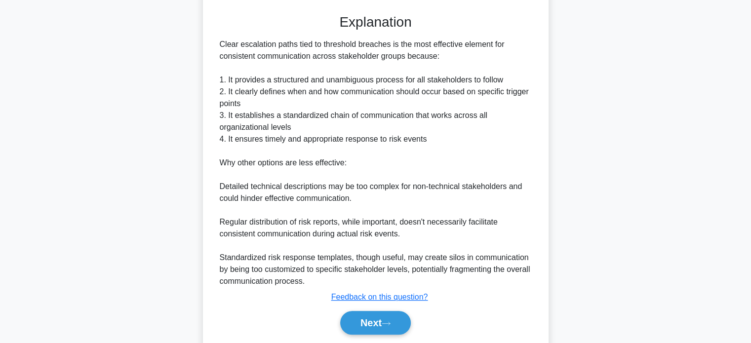
scroll to position [313, 0]
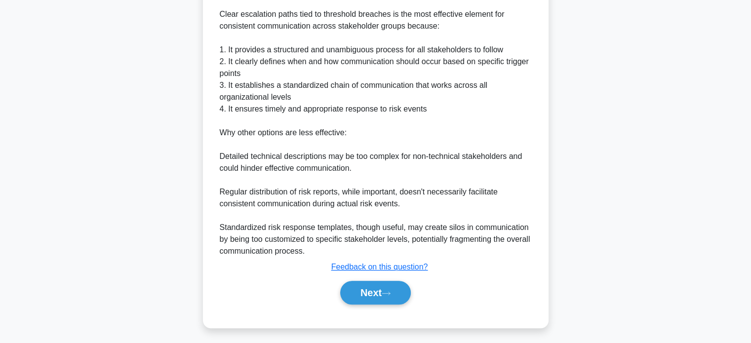
click at [368, 296] on button "Next" at bounding box center [375, 293] width 71 height 24
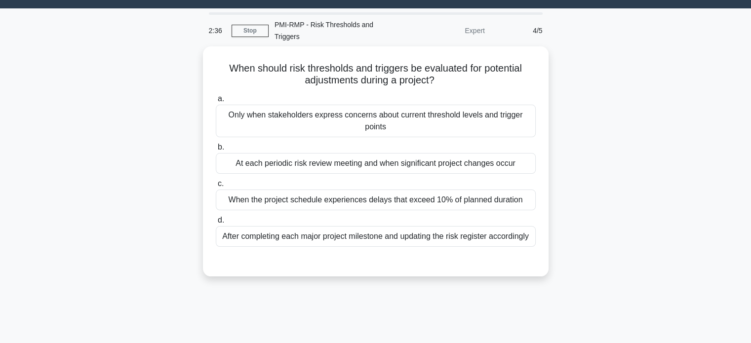
scroll to position [22, 0]
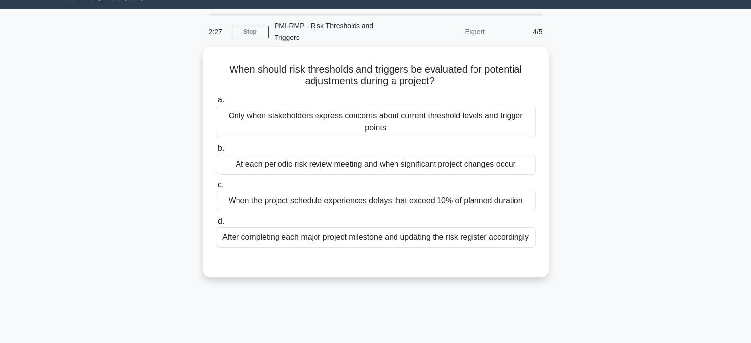
click at [242, 156] on div "At each periodic risk review meeting and when significant project changes occur" at bounding box center [376, 164] width 320 height 21
click at [216, 152] on input "b. At each periodic risk review meeting and when significant project changes oc…" at bounding box center [216, 148] width 0 height 6
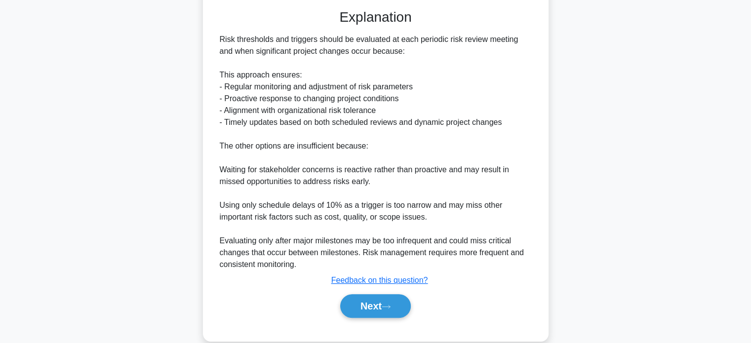
scroll to position [276, 0]
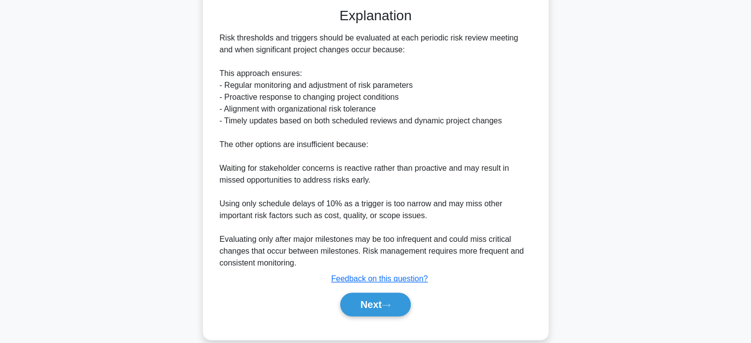
click at [357, 293] on button "Next" at bounding box center [375, 305] width 71 height 24
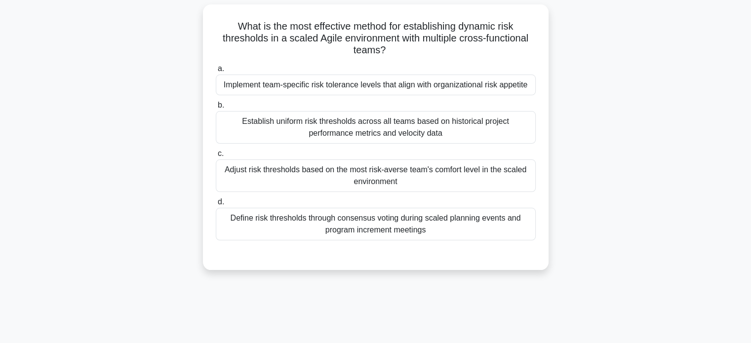
scroll to position [63, 0]
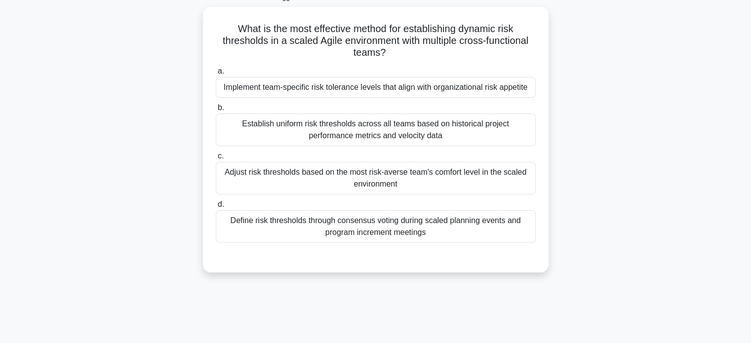
click at [268, 217] on div "Define risk thresholds through consensus voting during scaled planning events a…" at bounding box center [376, 226] width 320 height 33
click at [216, 208] on input "d. Define risk thresholds through consensus voting during scaled planning event…" at bounding box center [216, 204] width 0 height 6
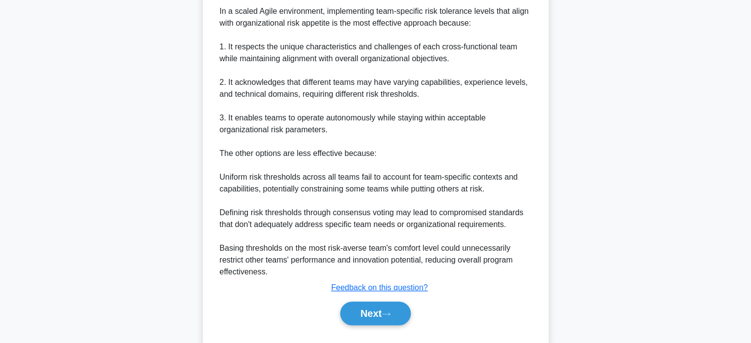
scroll to position [360, 0]
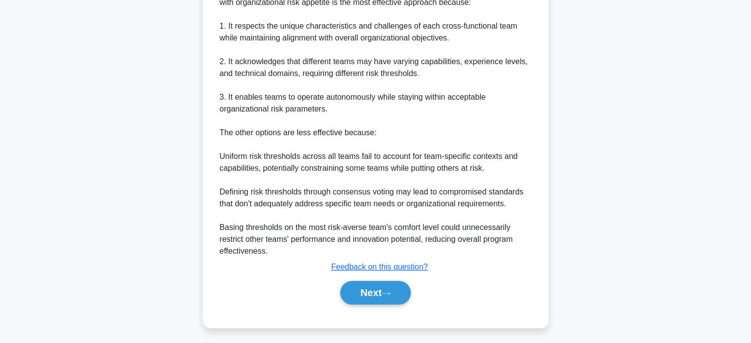
click at [373, 295] on button "Next" at bounding box center [375, 293] width 71 height 24
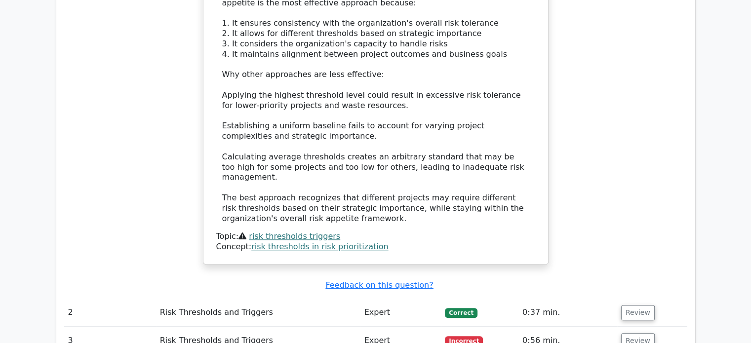
scroll to position [1078, 0]
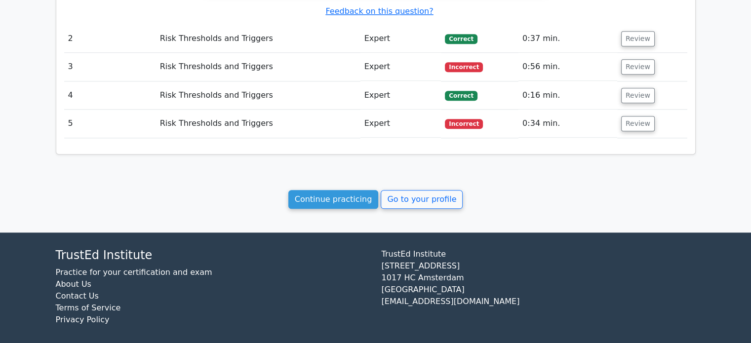
click at [324, 191] on link "Continue practicing" at bounding box center [333, 199] width 90 height 19
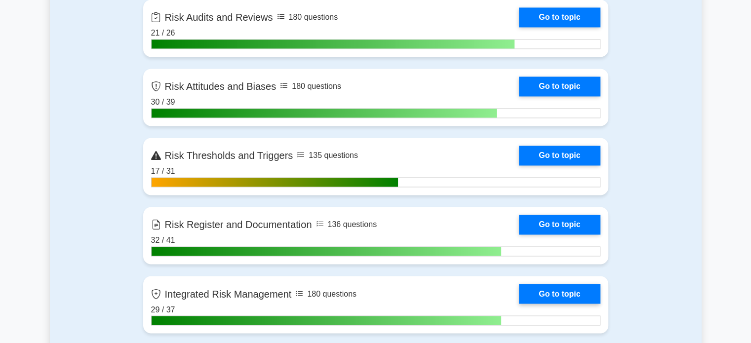
scroll to position [1589, 0]
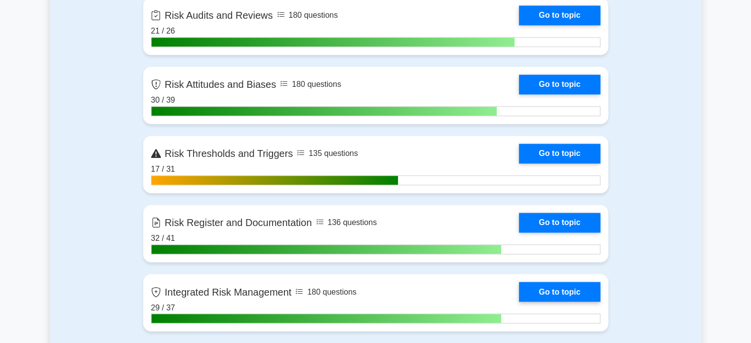
drag, startPoint x: 0, startPoint y: 0, endPoint x: 580, endPoint y: 27, distance: 580.5
click at [580, 25] on link "Go to topic" at bounding box center [559, 15] width 81 height 20
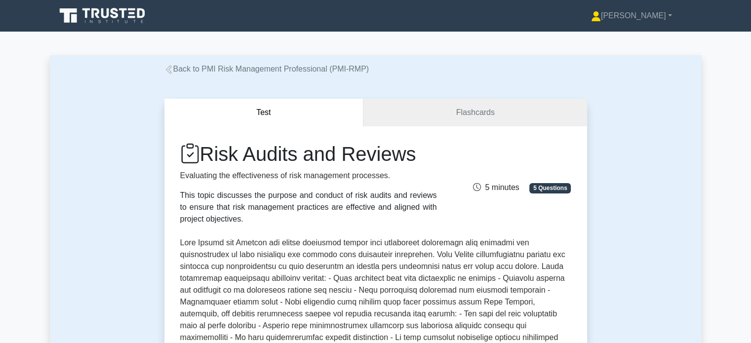
click at [580, 27] on div "Nicky Profile Settings Profile" at bounding box center [375, 16] width 651 height 24
